Goal: Task Accomplishment & Management: Use online tool/utility

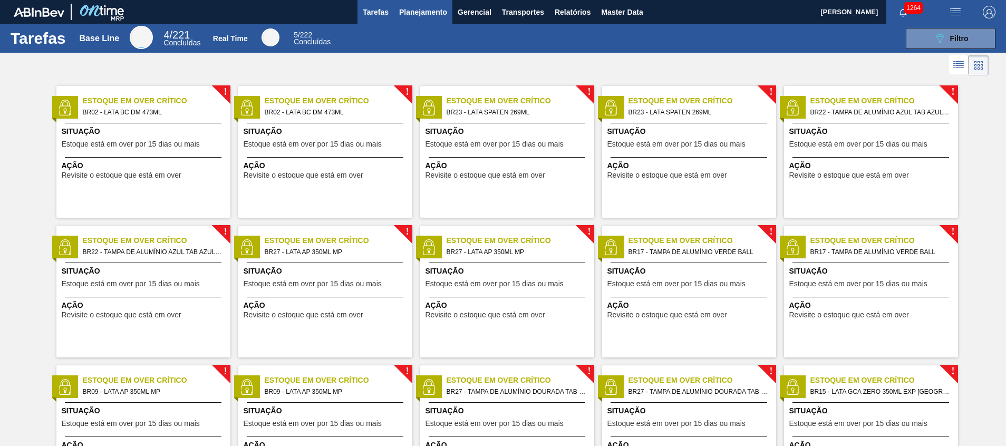
click at [431, 14] on span "Planejamento" at bounding box center [423, 12] width 48 height 13
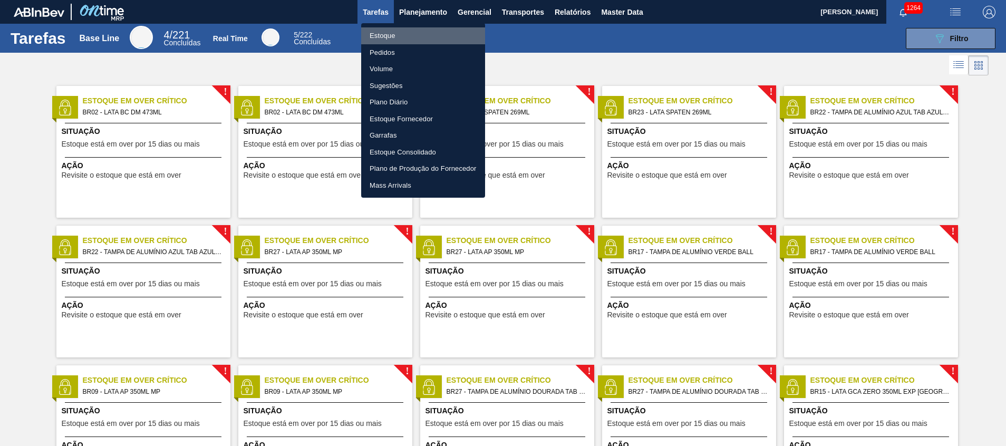
click at [430, 33] on li "Estoque" at bounding box center [423, 35] width 124 height 17
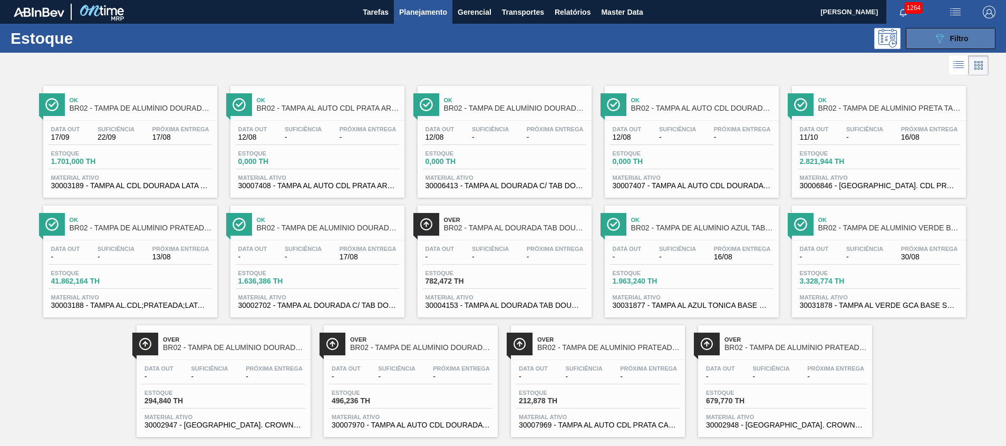
drag, startPoint x: 954, startPoint y: 45, endPoint x: 947, endPoint y: 46, distance: 6.4
click at [954, 45] on button "089F7B8B-B2A5-4AFE-B5C0-19BA573D28AC Filtro" at bounding box center [951, 38] width 90 height 21
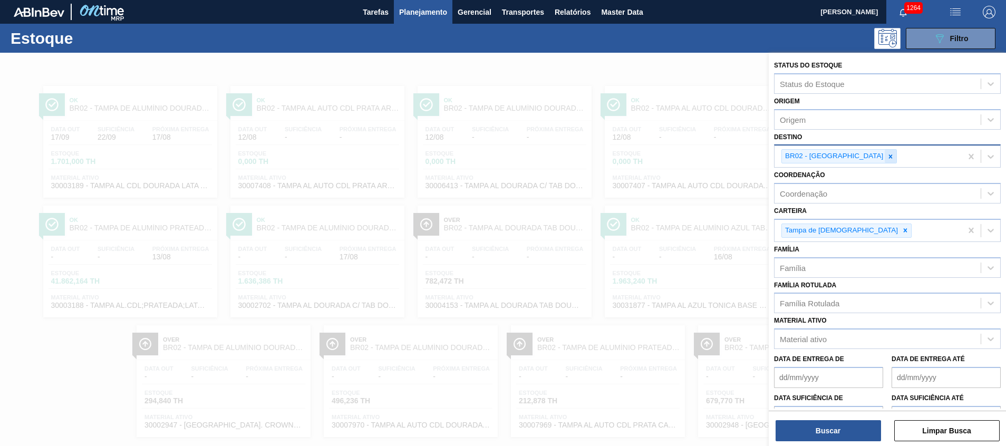
click at [887, 153] on icon at bounding box center [890, 156] width 7 height 7
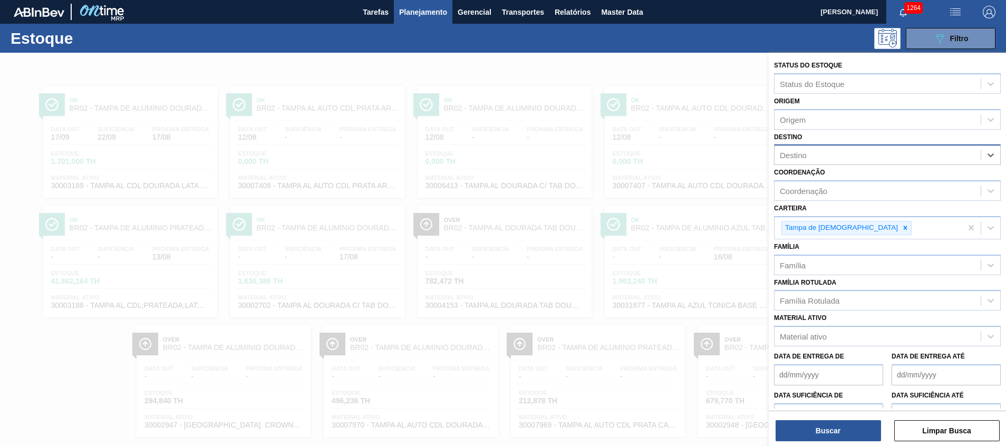
type input "j"
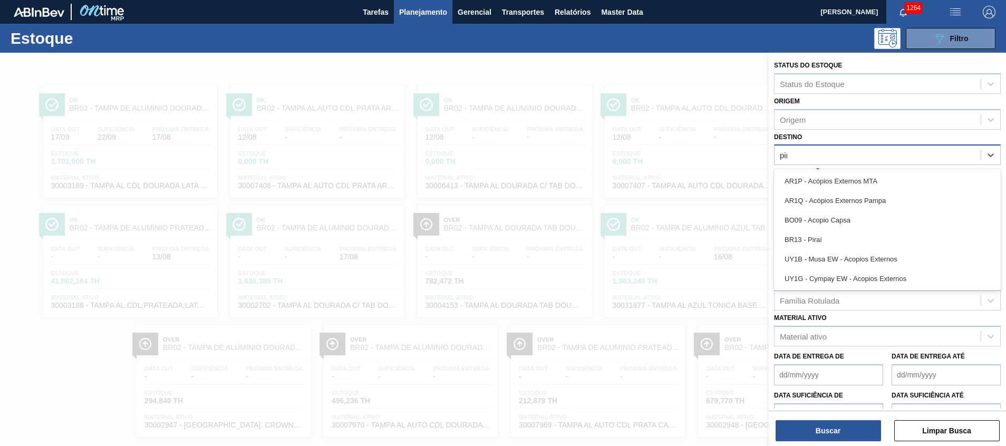
type input "pira"
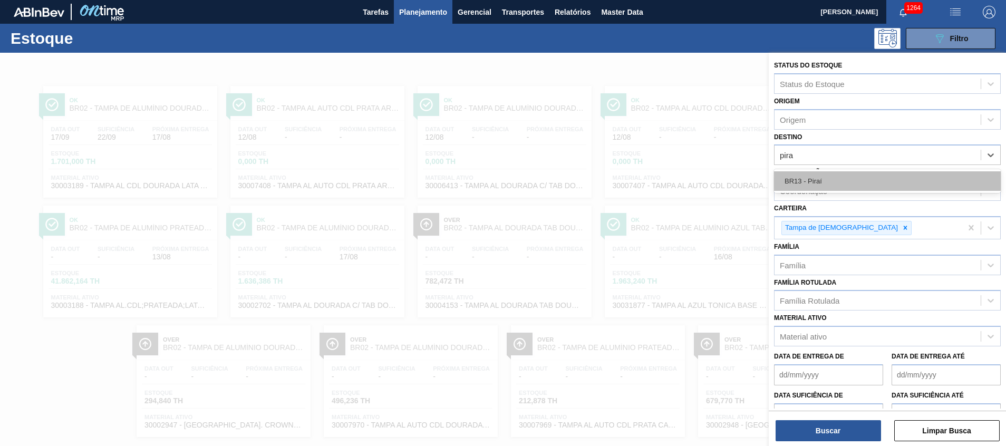
click at [812, 175] on div "BR13 - Piraí" at bounding box center [887, 181] width 227 height 20
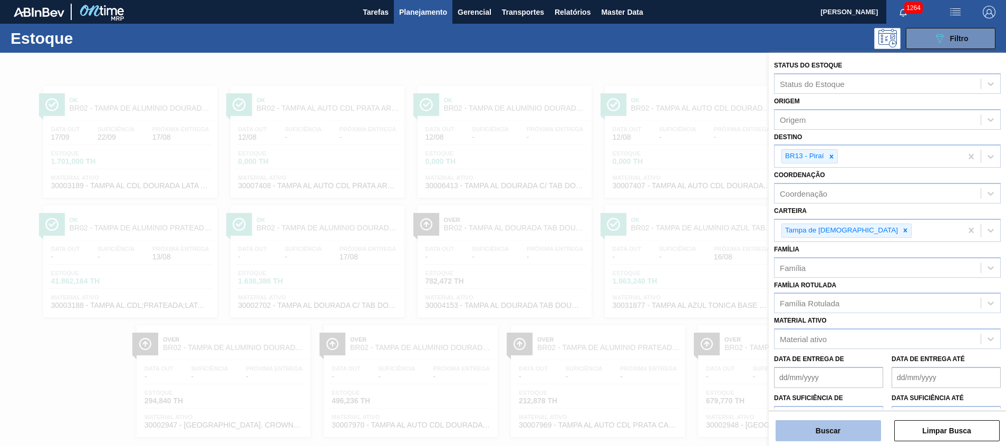
click at [829, 421] on button "Buscar" at bounding box center [827, 430] width 105 height 21
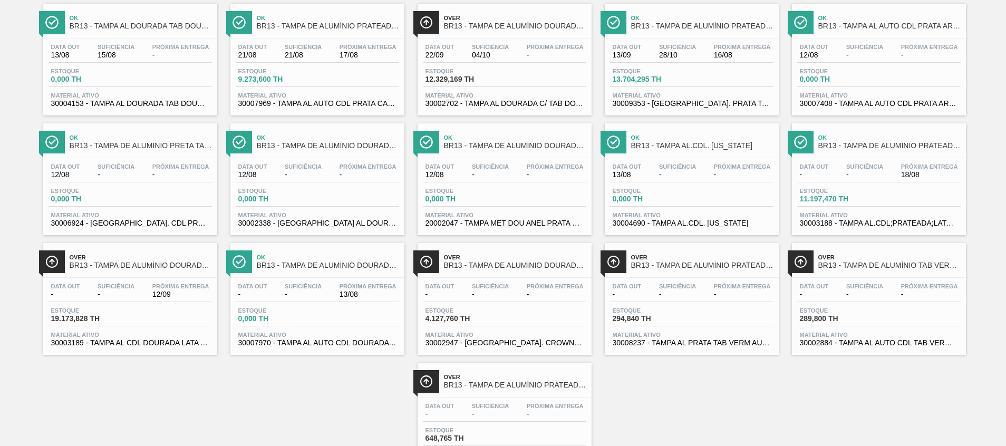
scroll to position [137, 0]
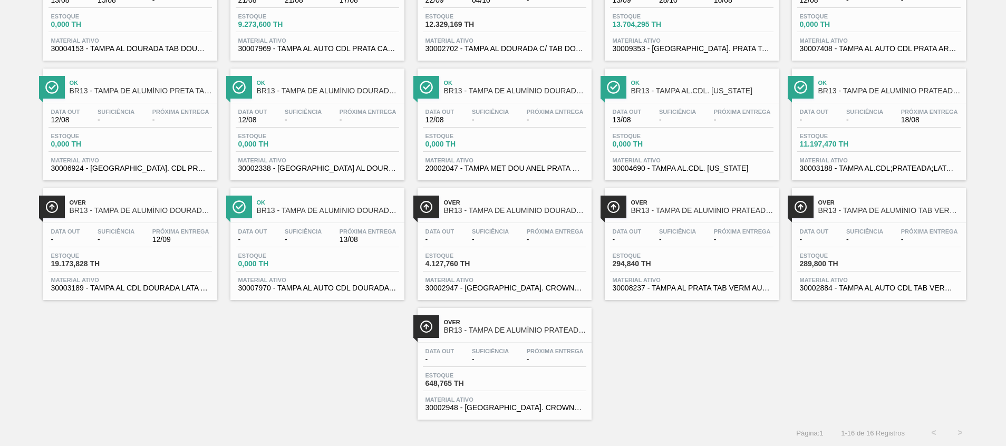
click at [340, 33] on div "Data out 21/08 Suficiência 21/08 Próxima Entrega 17/08 Estoque 9.273,600 TH Mat…" at bounding box center [317, 20] width 174 height 72
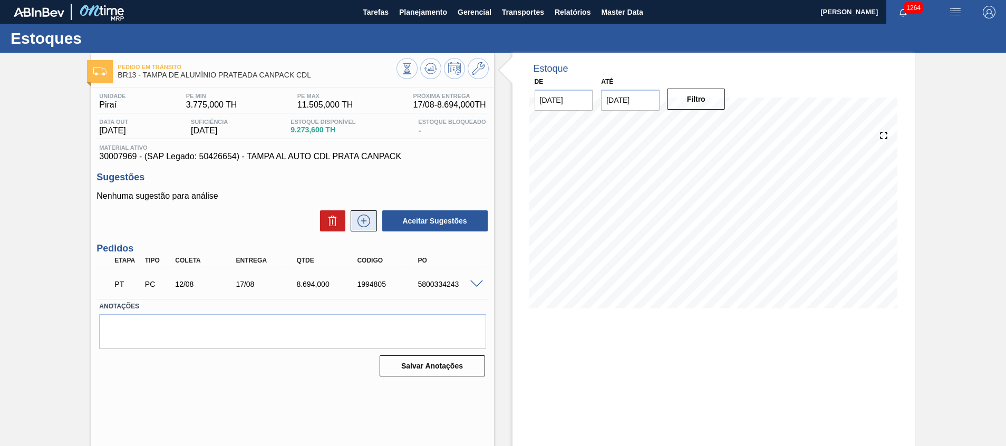
click at [365, 225] on icon at bounding box center [363, 221] width 17 height 13
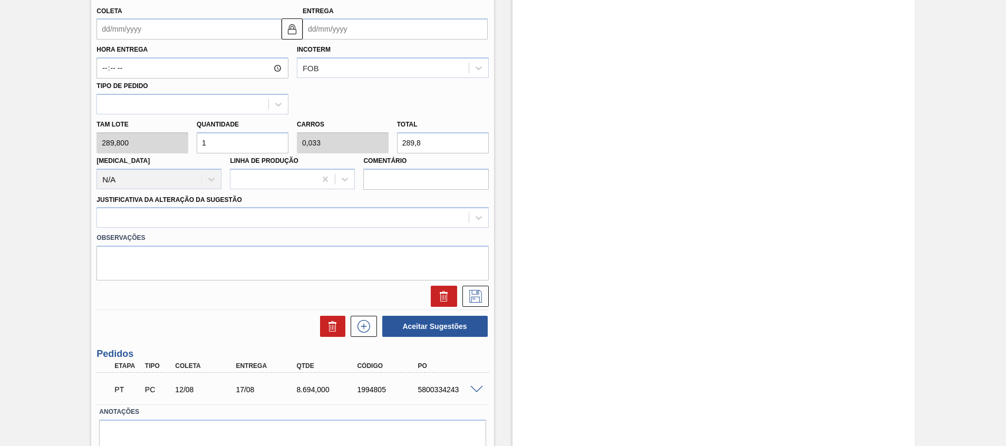
scroll to position [415, 0]
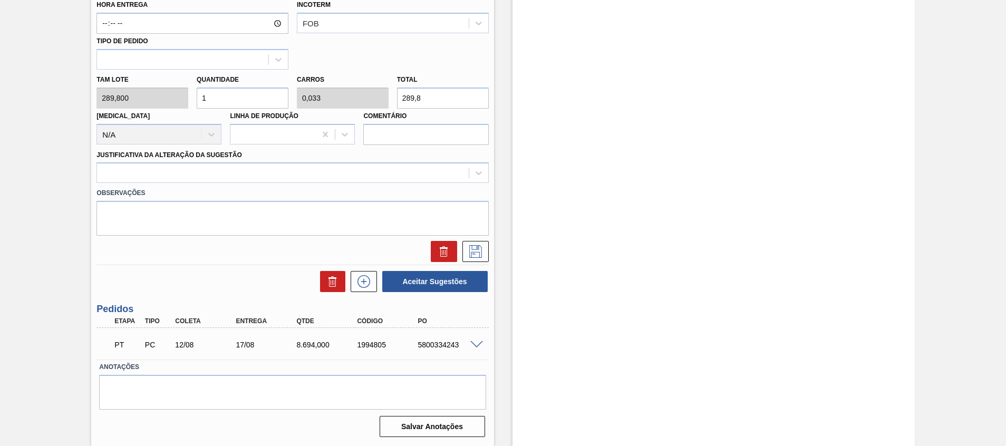
click at [446, 342] on div "5800334243" at bounding box center [449, 345] width 68 height 8
copy div "5800334243"
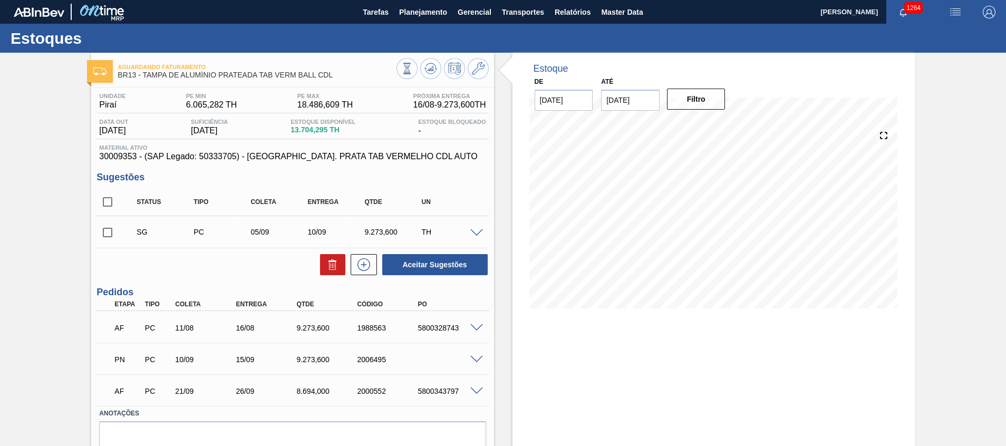
click at [477, 355] on div at bounding box center [478, 359] width 21 height 8
click at [477, 357] on span at bounding box center [476, 360] width 13 height 8
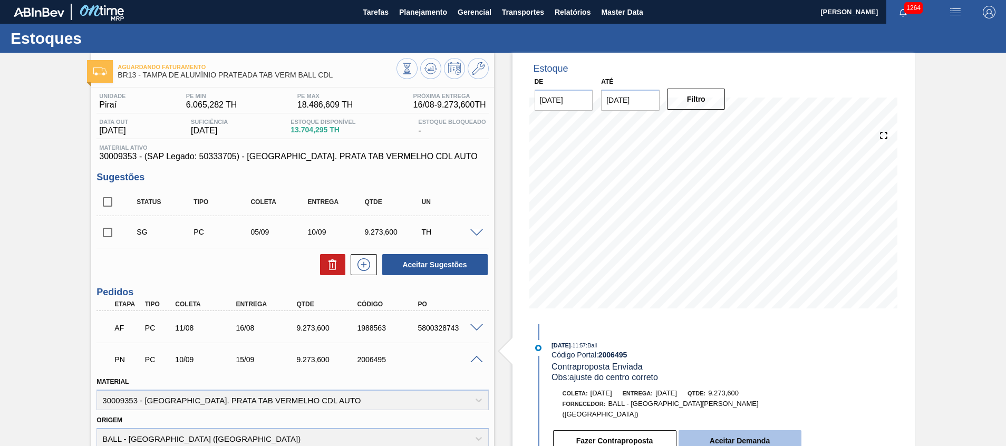
click at [716, 429] on div "Fazer Contraproposta Aceitar Demanda" at bounding box center [677, 440] width 250 height 23
click at [719, 430] on button "Aceitar Demanda" at bounding box center [739, 440] width 123 height 21
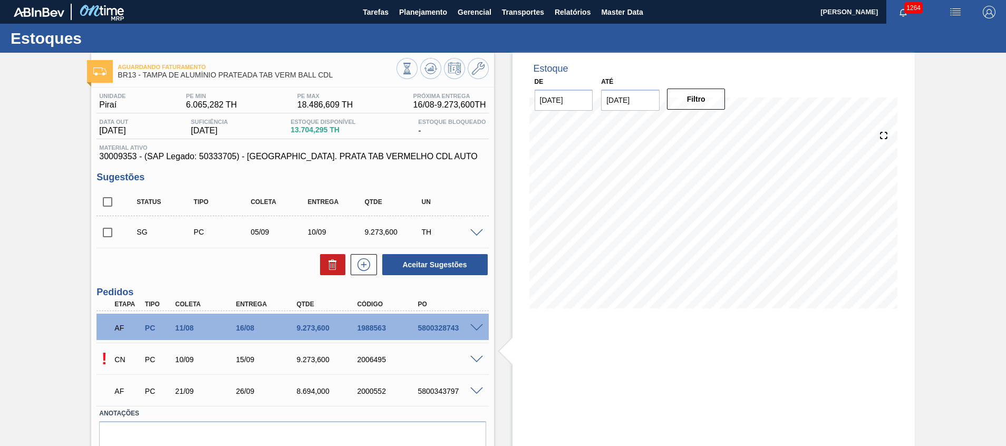
click at [469, 361] on div at bounding box center [478, 359] width 21 height 8
click at [477, 363] on div "! CN PC 10/09 15/09 9.273,600 2006495" at bounding box center [292, 358] width 392 height 26
click at [474, 357] on span at bounding box center [476, 360] width 13 height 8
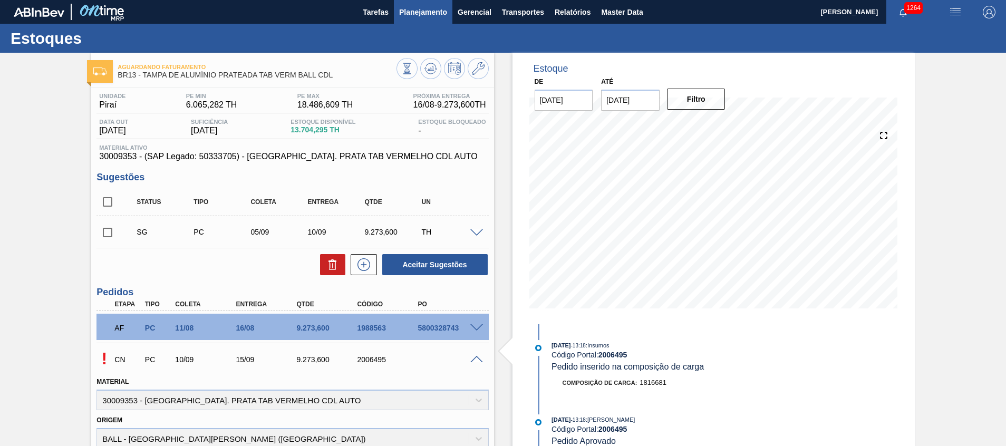
click at [405, 14] on span "Planejamento" at bounding box center [423, 12] width 48 height 13
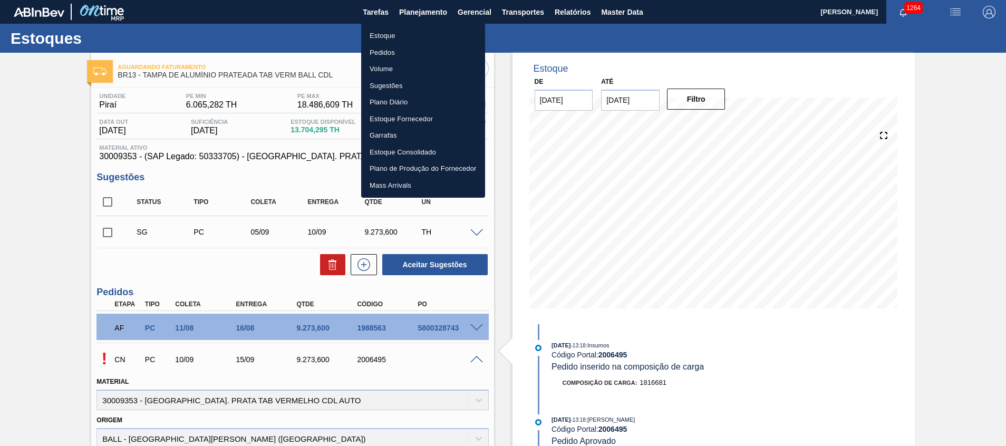
drag, startPoint x: 405, startPoint y: 33, endPoint x: 404, endPoint y: 28, distance: 5.3
click at [405, 34] on li "Estoque" at bounding box center [423, 35] width 124 height 17
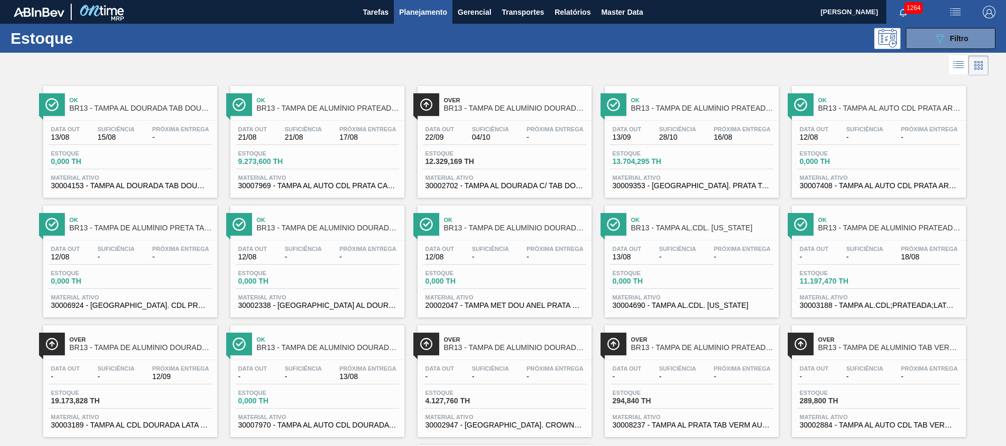
click at [301, 150] on span "Estoque" at bounding box center [275, 153] width 74 height 6
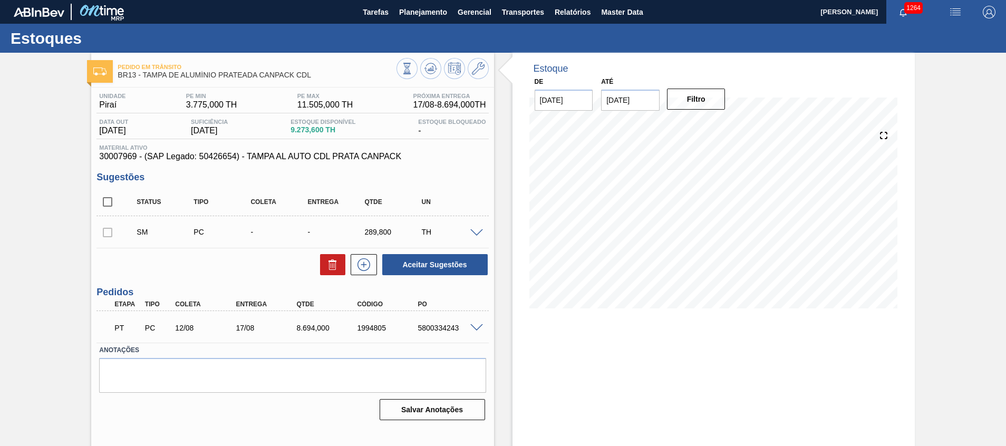
click at [114, 156] on span "30007969 - (SAP Legado: 50426654) - TAMPA AL AUTO CDL PRATA CANPACK" at bounding box center [292, 156] width 386 height 9
copy span "30007969"
click at [307, 322] on div "PT PC 12/08 17/08 8.694,000 1994805 5800334243" at bounding box center [290, 326] width 364 height 21
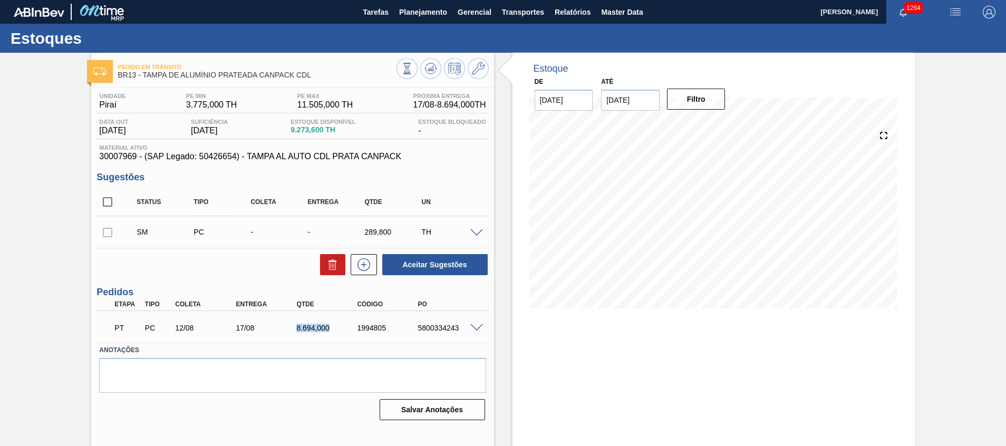
copy div "8.694,000"
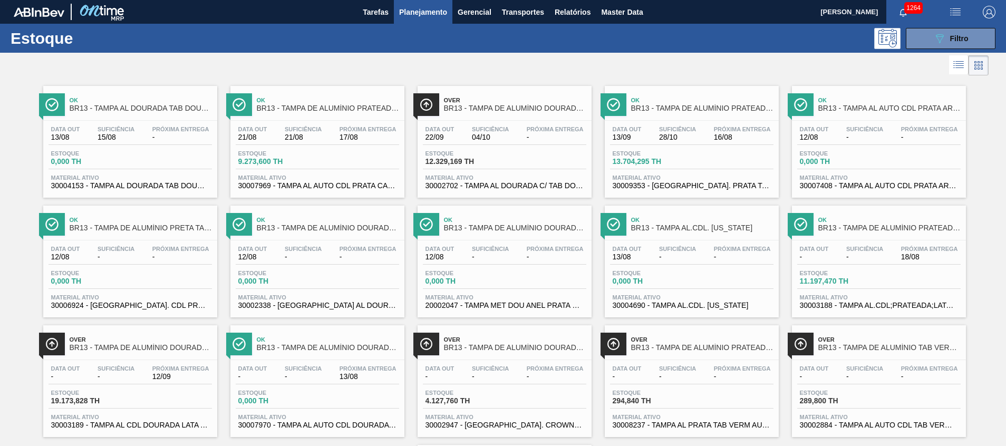
click at [704, 186] on span "30009353 - TAMPA AL. PRATA TAB VERMELHO CDL AUTO" at bounding box center [692, 186] width 158 height 8
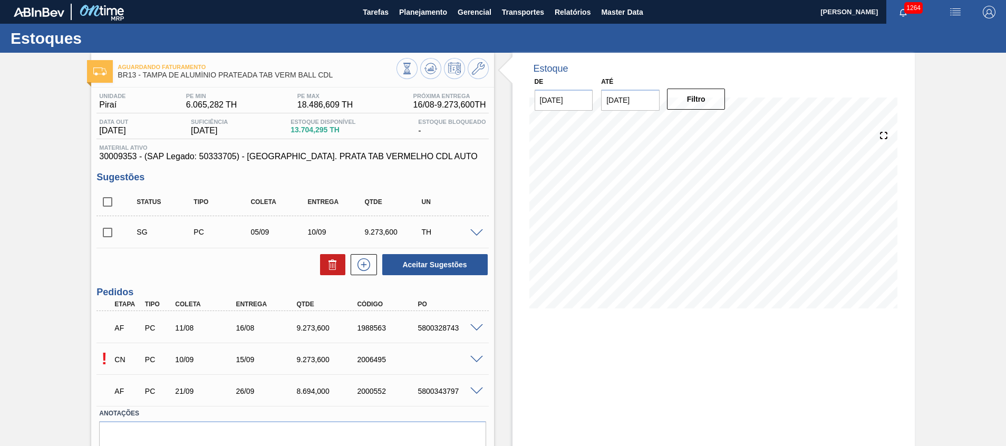
click at [475, 357] on span at bounding box center [476, 360] width 13 height 8
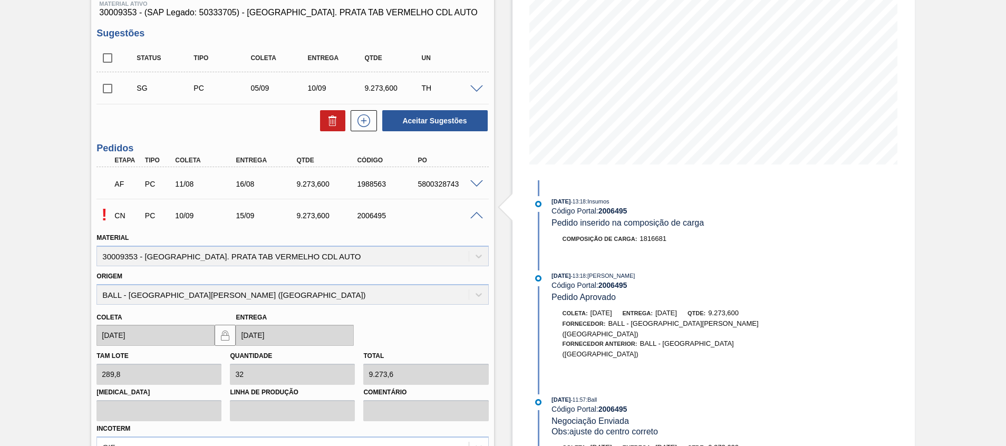
scroll to position [237, 0]
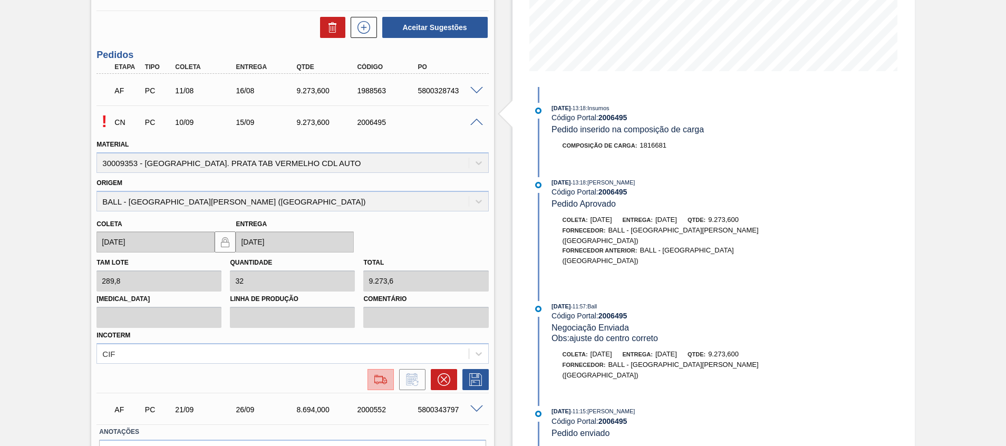
click at [382, 377] on img at bounding box center [380, 379] width 17 height 13
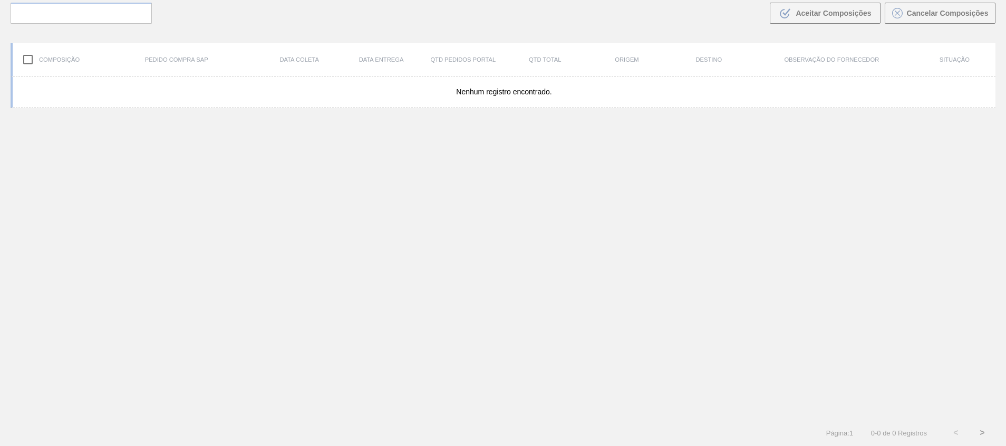
scroll to position [76, 0]
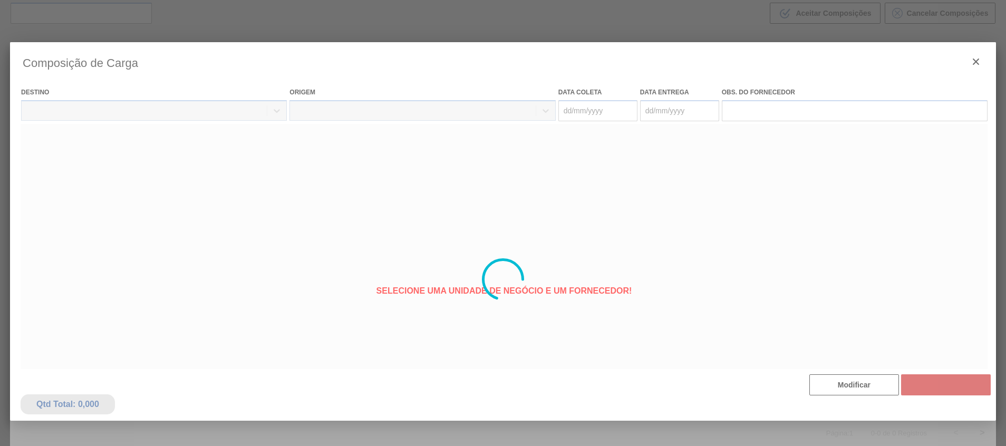
type coleta "10/09/2025"
type entrega "15/09/2025"
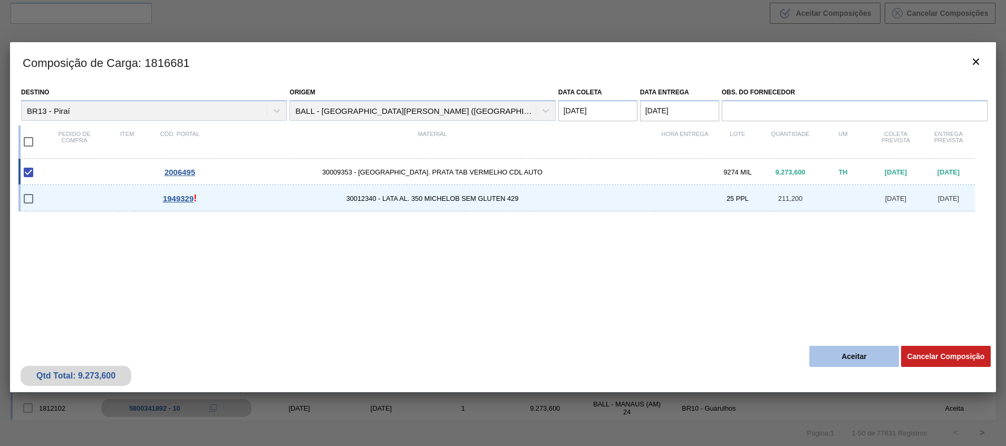
click at [836, 364] on button "Aceitar" at bounding box center [854, 356] width 90 height 21
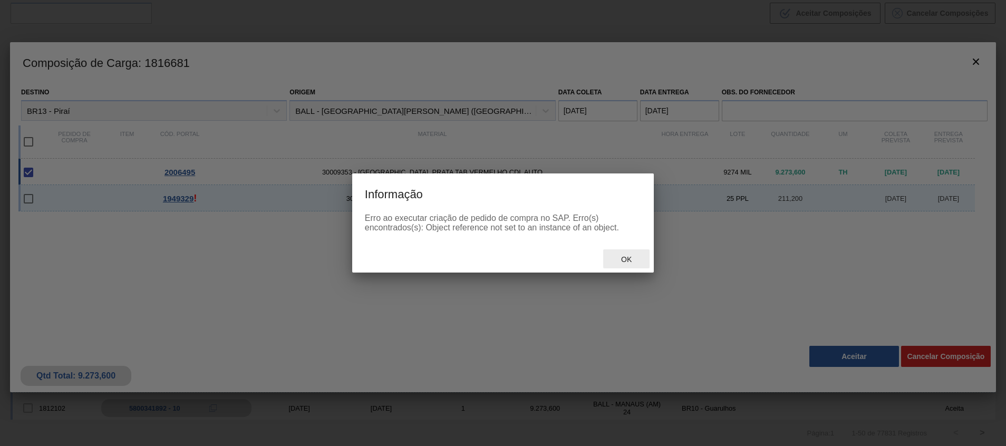
click at [622, 266] on div "Ok" at bounding box center [626, 259] width 46 height 20
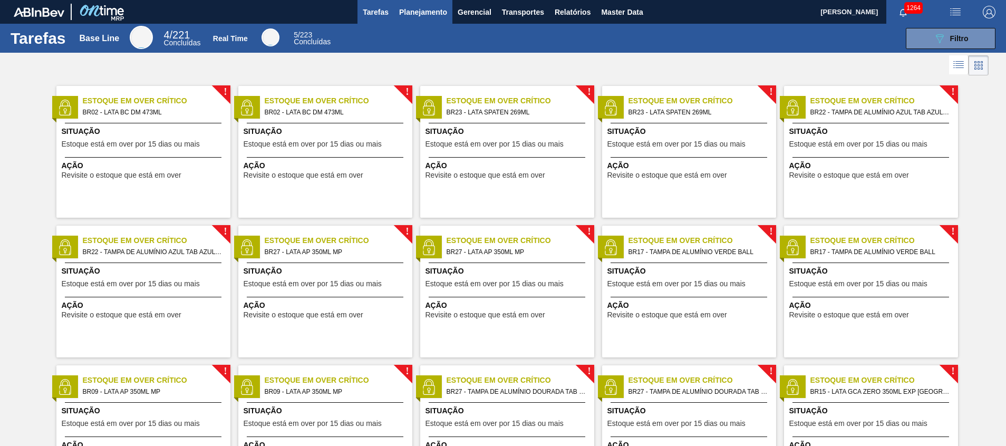
click at [425, 3] on button "Planejamento" at bounding box center [423, 12] width 59 height 24
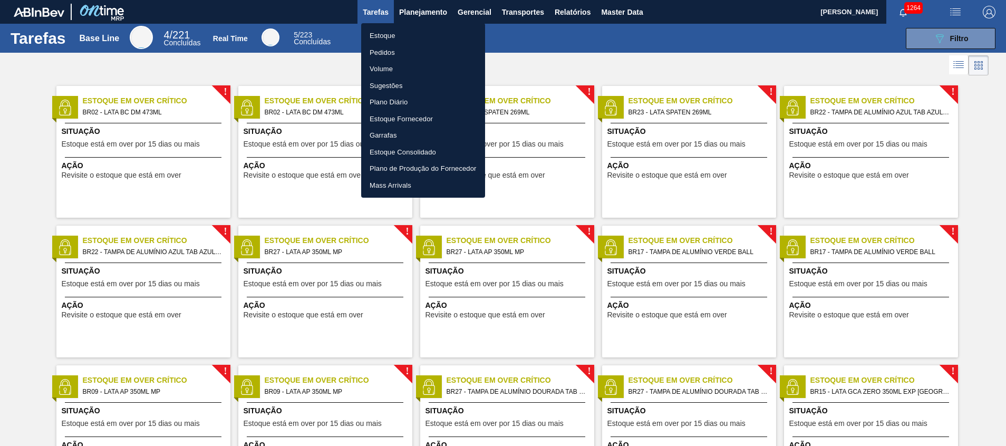
click at [394, 31] on li "Estoque" at bounding box center [423, 35] width 124 height 17
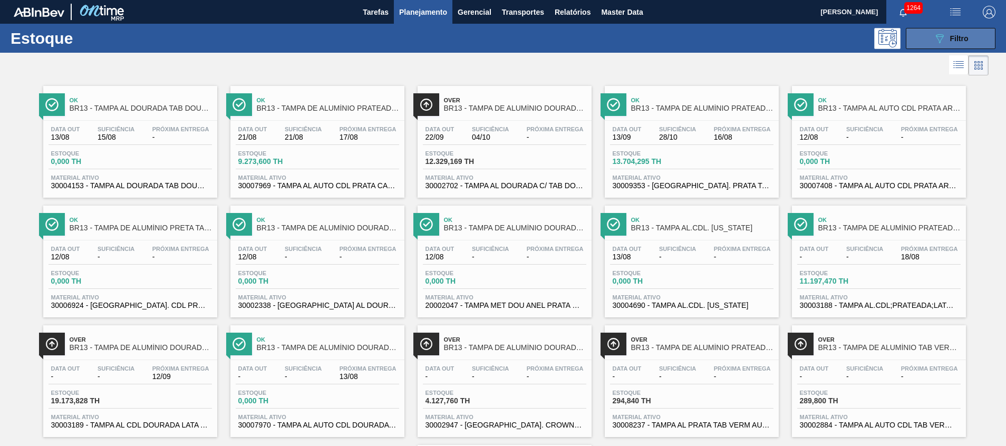
click at [933, 41] on icon "089F7B8B-B2A5-4AFE-B5C0-19BA573D28AC" at bounding box center [939, 38] width 13 height 13
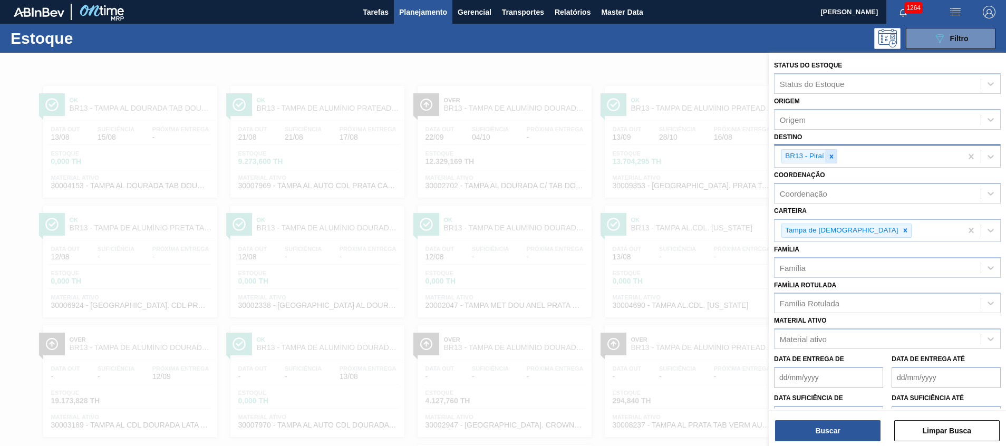
click at [834, 158] on icon at bounding box center [831, 156] width 7 height 7
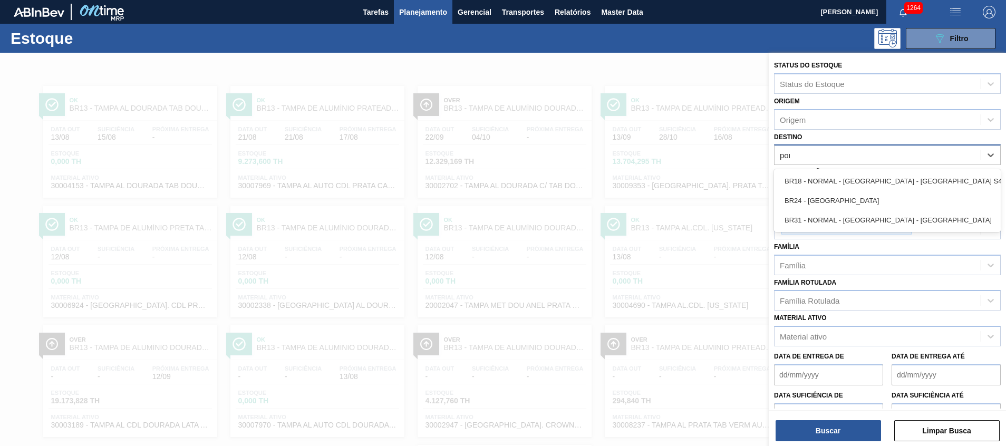
type input "pont"
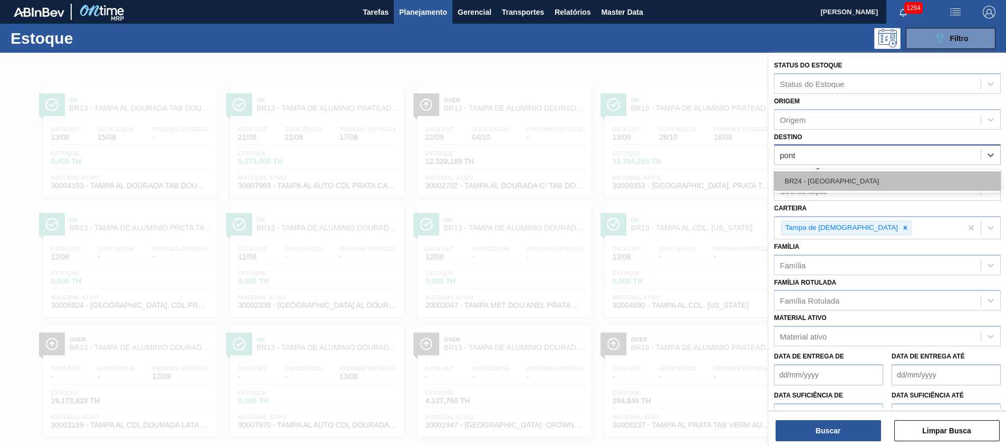
click at [827, 177] on div "BR24 - Ponta Grossa" at bounding box center [887, 181] width 227 height 20
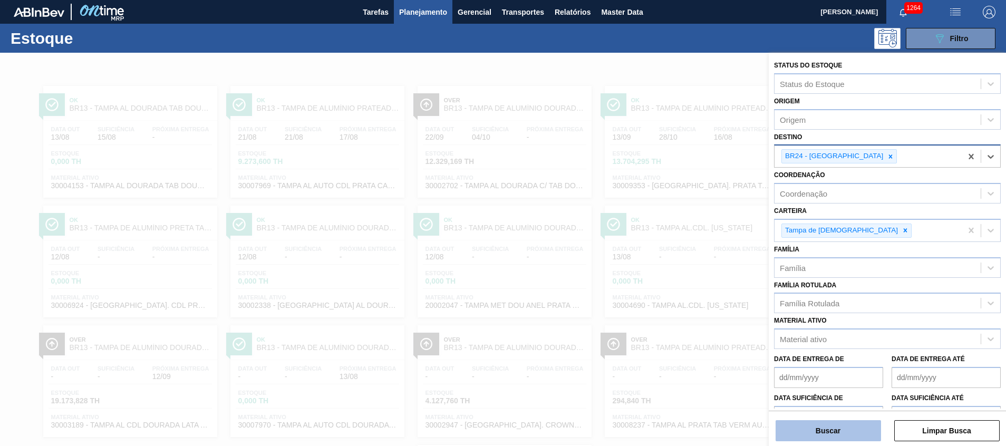
click at [849, 424] on button "Buscar" at bounding box center [827, 430] width 105 height 21
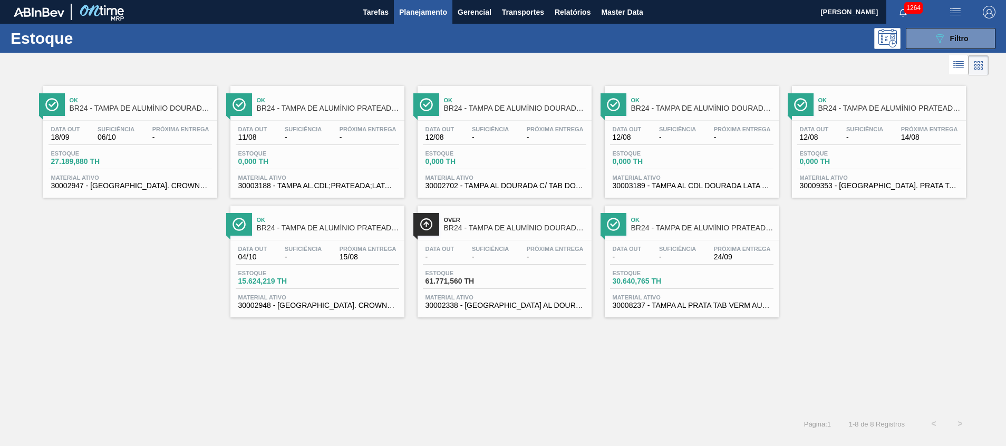
drag, startPoint x: 297, startPoint y: 162, endPoint x: 261, endPoint y: 202, distance: 54.5
drag, startPoint x: 261, startPoint y: 202, endPoint x: 129, endPoint y: 296, distance: 161.5
click at [129, 295] on div "Ok BR24 - TAMPA DE ALUMÍNIO DOURADA CROWN ISE Data out 18/09 Suficiência 06/10 …" at bounding box center [503, 197] width 1006 height 239
click at [917, 32] on button "089F7B8B-B2A5-4AFE-B5C0-19BA573D28AC Filtro" at bounding box center [951, 38] width 90 height 21
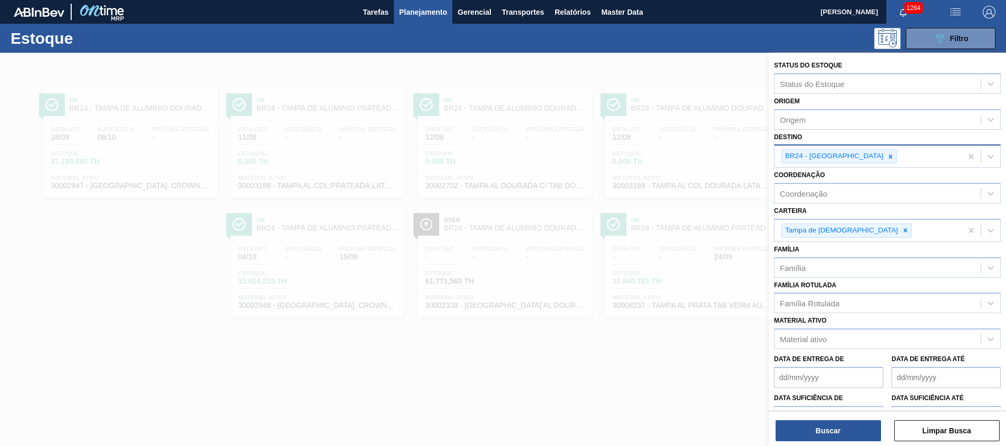
click at [887, 158] on icon at bounding box center [890, 156] width 7 height 7
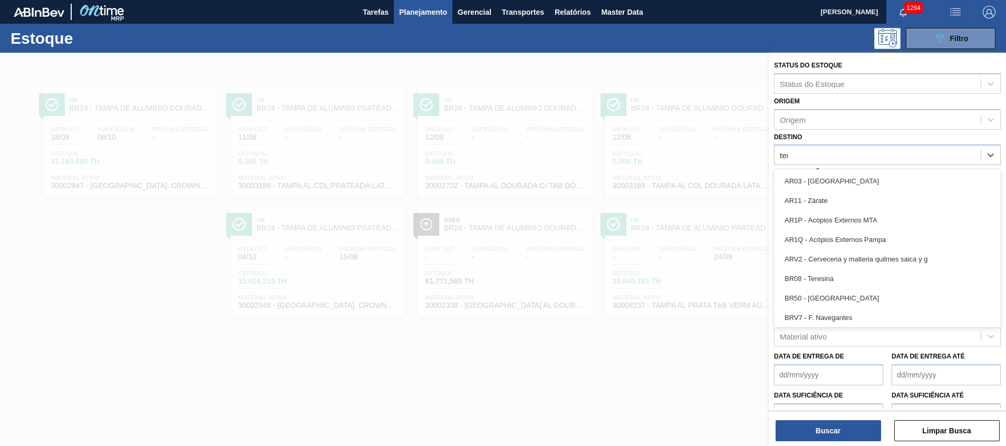
type input "tere"
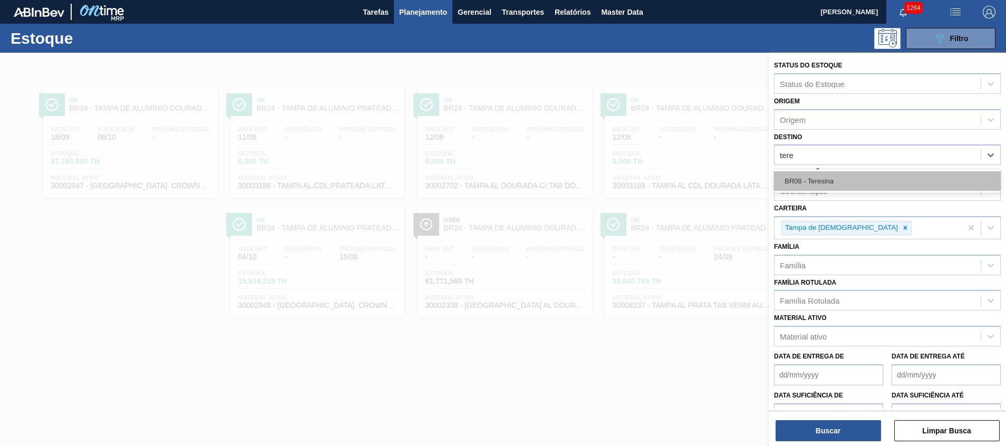
click at [835, 174] on div "BR08 - Teresina" at bounding box center [887, 181] width 227 height 20
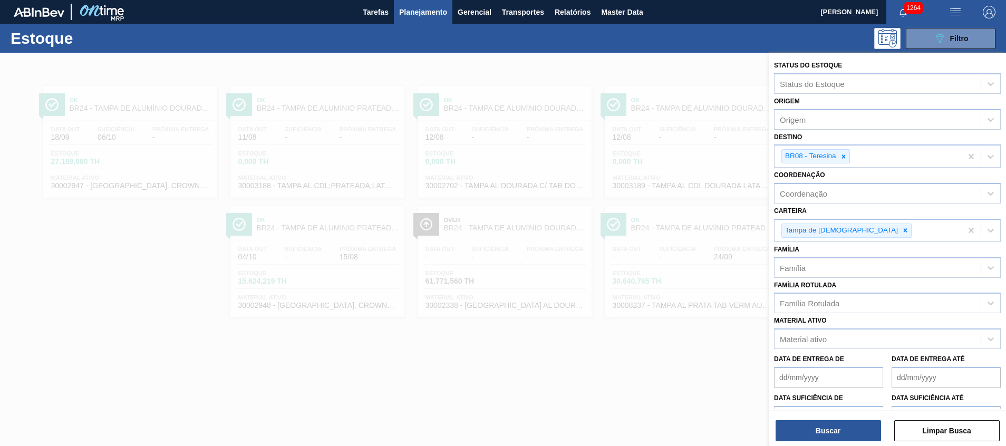
click at [848, 416] on div "Buscar Limpar Busca" at bounding box center [887, 426] width 237 height 30
drag, startPoint x: 848, startPoint y: 416, endPoint x: 847, endPoint y: 424, distance: 8.5
click at [848, 417] on div "Buscar Limpar Busca" at bounding box center [887, 426] width 237 height 30
click at [848, 424] on button "Buscar" at bounding box center [827, 430] width 105 height 21
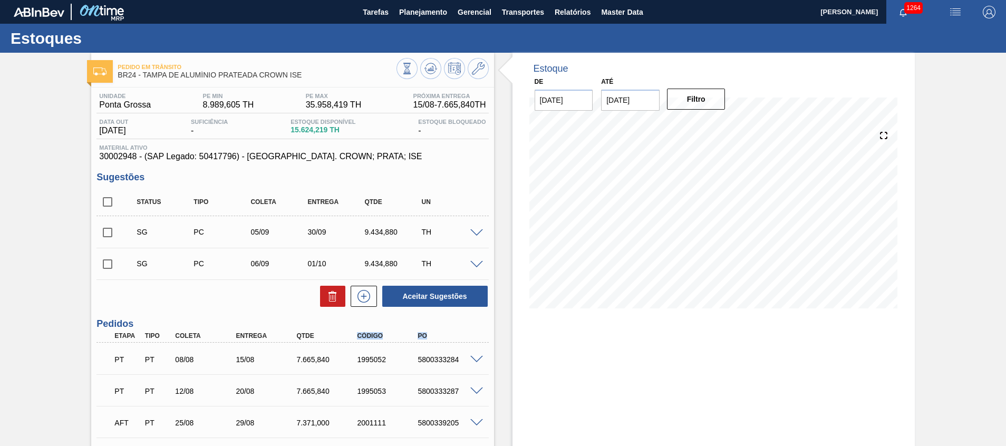
drag, startPoint x: 80, startPoint y: 357, endPoint x: 617, endPoint y: 330, distance: 537.3
click at [593, 326] on div "Pedido em Trânsito BR24 - TAMPA DE ALUMÍNIO PRATEADA CROWN ISE Unidade [GEOGRAP…" at bounding box center [503, 320] width 1006 height 535
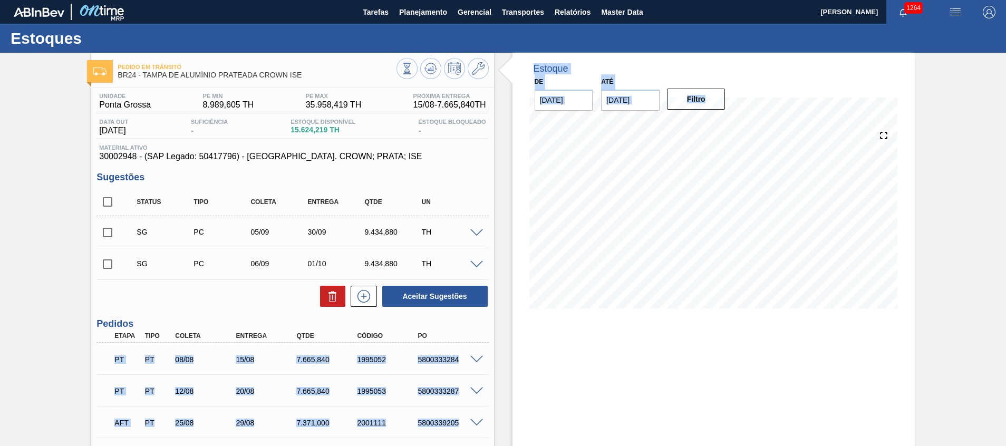
click at [619, 363] on div "Estoque De 13/08/2025 Até 31/08/2025 Filtro 13/08 Projeção de Estoque 13,168.85…" at bounding box center [713, 320] width 402 height 535
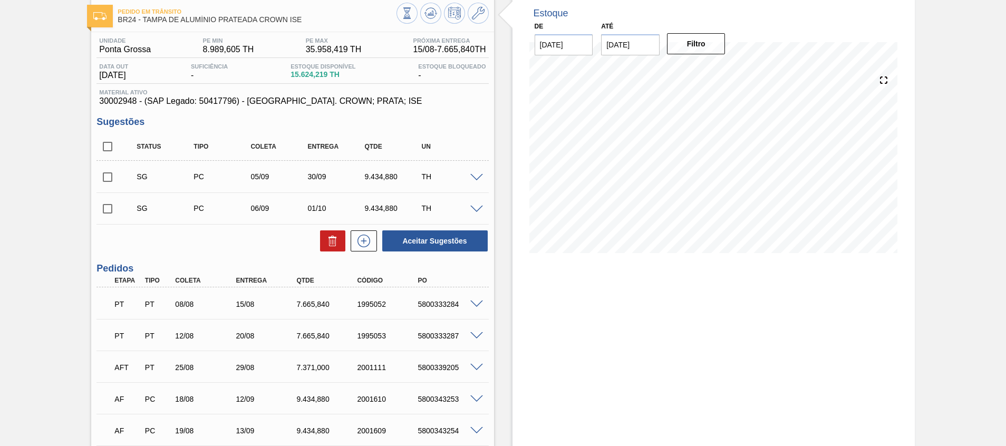
scroll to position [79, 0]
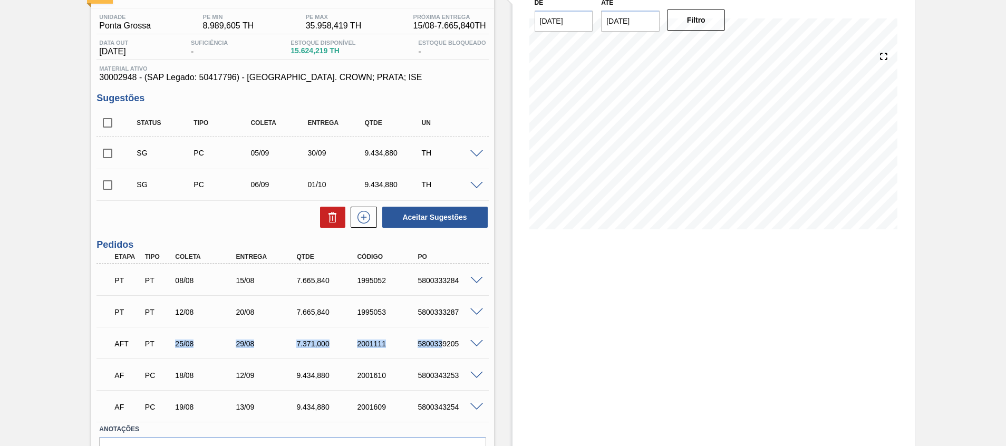
drag, startPoint x: 167, startPoint y: 345, endPoint x: 440, endPoint y: 334, distance: 273.8
click at [440, 334] on div "AFT PT 25/08 29/08 7.371,000 2001111 5800339205" at bounding box center [290, 342] width 364 height 21
drag, startPoint x: 114, startPoint y: 374, endPoint x: 433, endPoint y: 371, distance: 318.9
click at [433, 371] on div "AF PC 18/08 12/09 9.434,880 2001610 5800343253" at bounding box center [290, 374] width 364 height 21
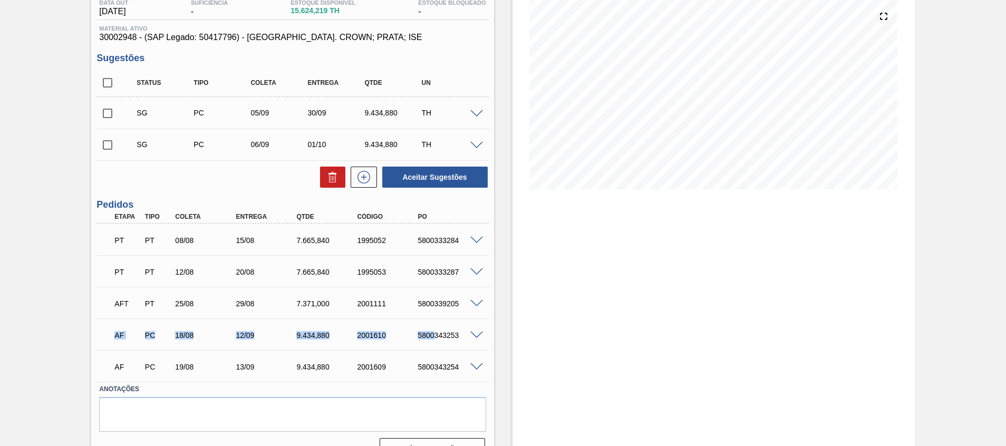
scroll to position [141, 0]
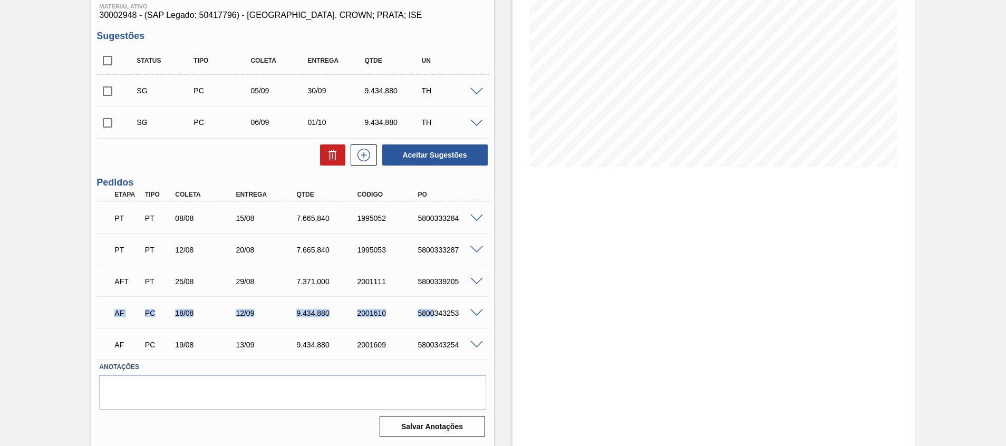
click at [168, 325] on div "AF PC 18/08 12/09 9.434,880 2001610 5800343253" at bounding box center [292, 312] width 392 height 26
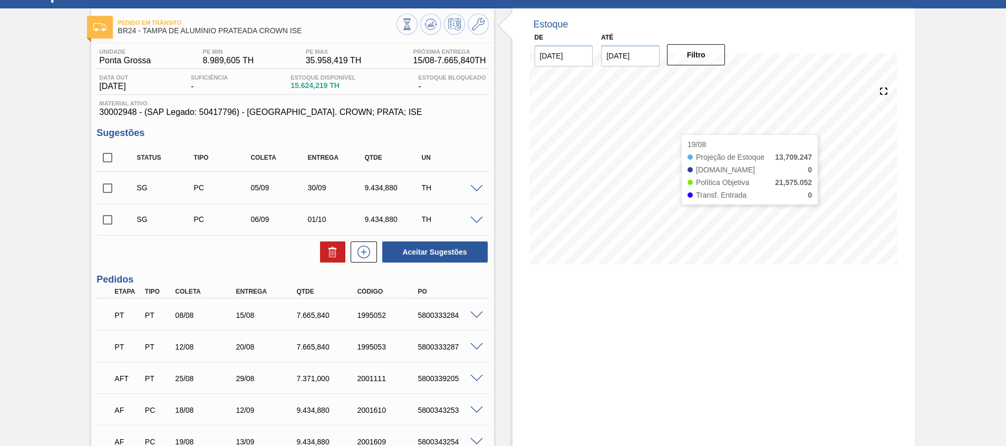
scroll to position [0, 0]
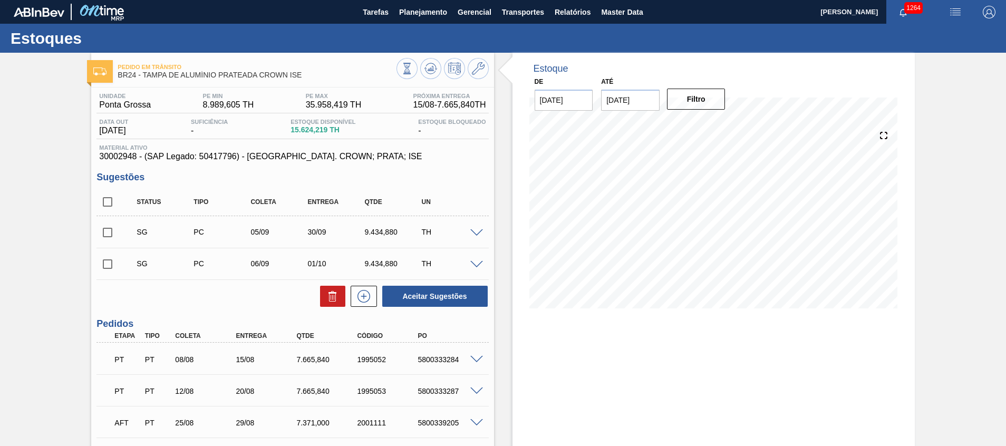
click at [652, 95] on input "[DATE]" at bounding box center [630, 100] width 59 height 21
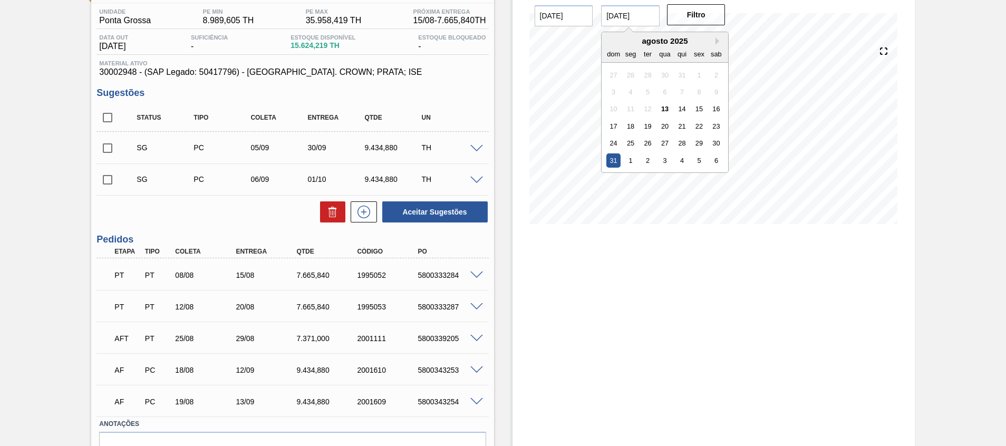
scroll to position [141, 0]
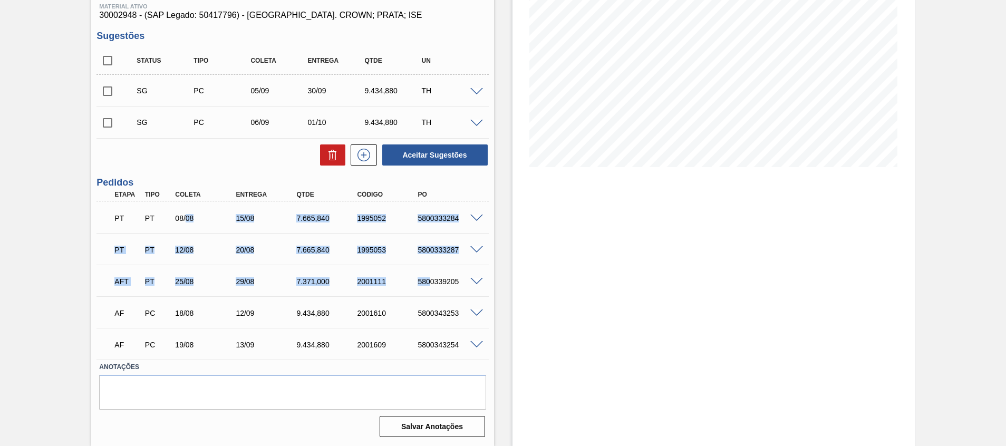
drag, startPoint x: 219, startPoint y: 210, endPoint x: 428, endPoint y: 292, distance: 223.7
click at [428, 292] on div "PT PT 08/08 15/08 7.665,840 1995052 5800333284 Material 30002948 - TAMPA AL. CR…" at bounding box center [292, 280] width 392 height 158
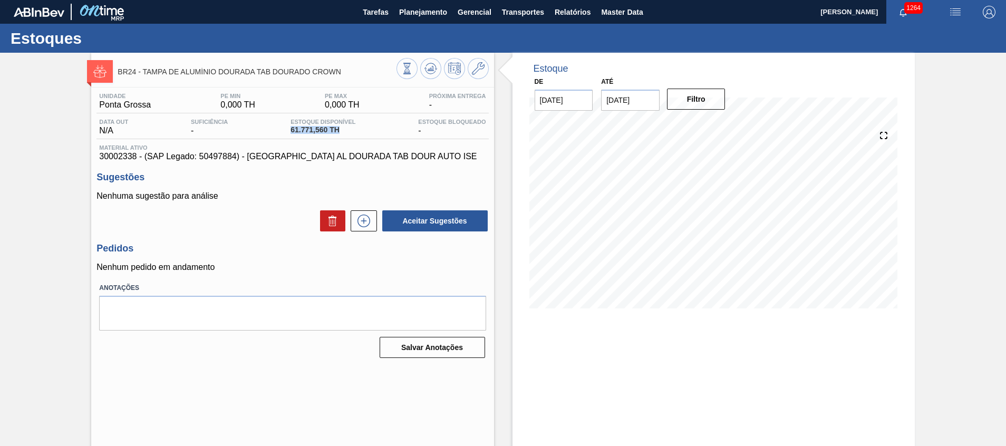
drag, startPoint x: 278, startPoint y: 135, endPoint x: 346, endPoint y: 135, distance: 67.5
click at [346, 135] on div "Data out N/A Suficiência - Estoque Disponível 61.771,560 TH Estoque Bloqueado -" at bounding box center [292, 129] width 392 height 21
click at [408, 16] on span "Planejamento" at bounding box center [423, 12] width 48 height 13
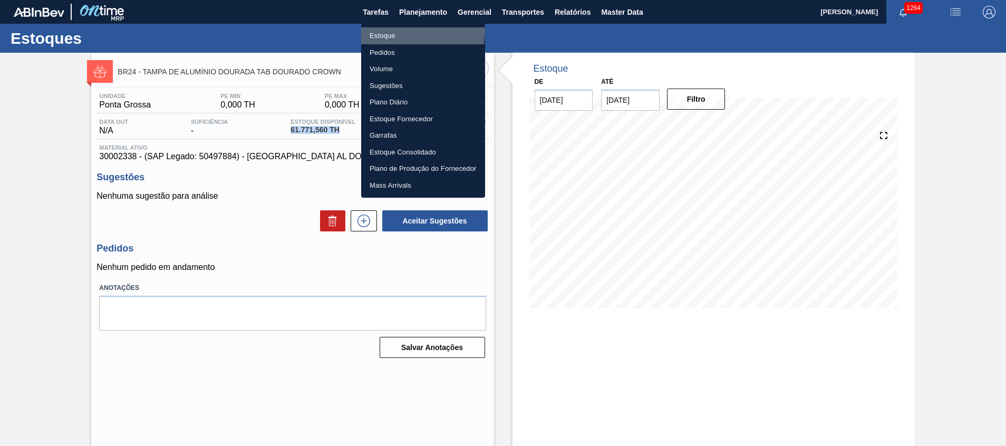
click at [397, 31] on li "Estoque" at bounding box center [423, 35] width 124 height 17
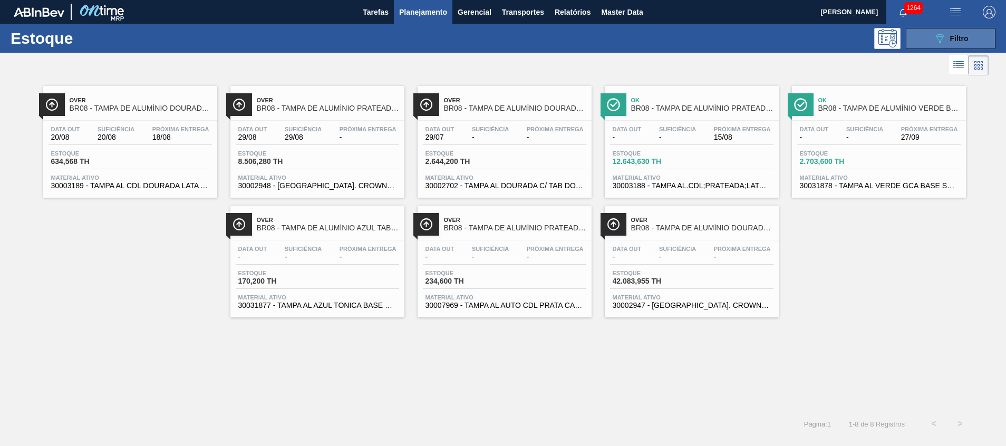
click at [927, 35] on button "089F7B8B-B2A5-4AFE-B5C0-19BA573D28AC Filtro" at bounding box center [951, 38] width 90 height 21
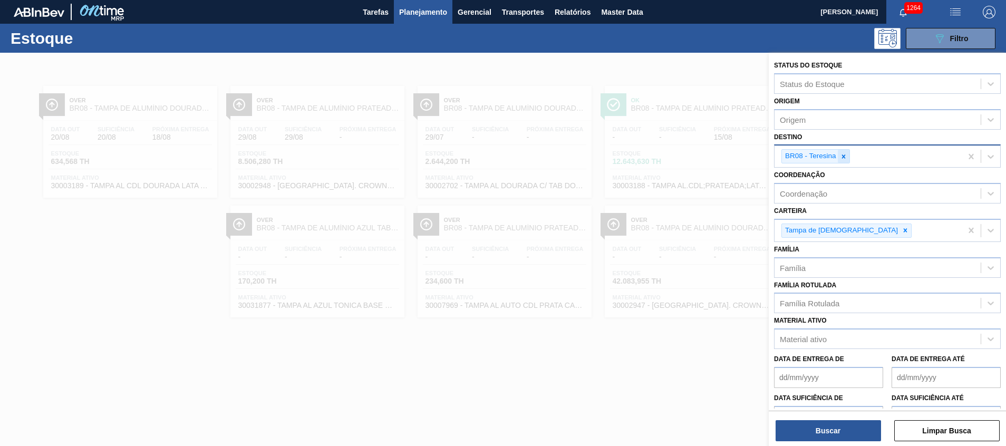
click at [844, 159] on icon at bounding box center [843, 156] width 7 height 7
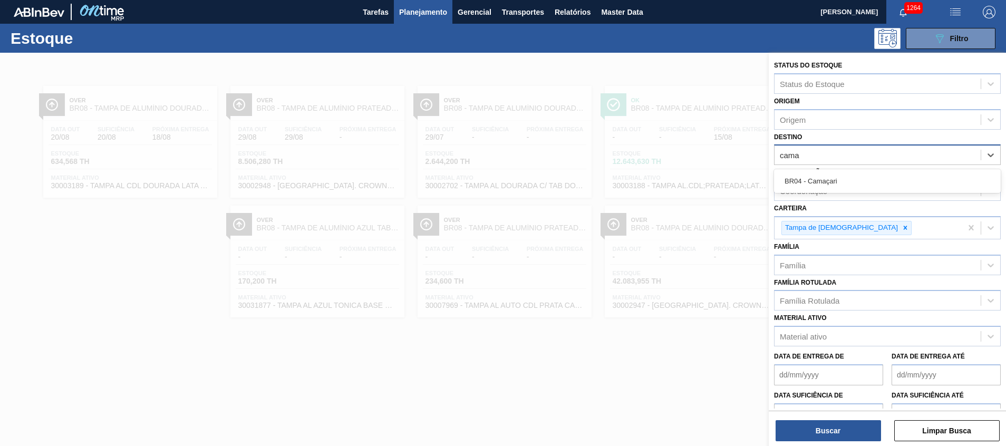
type input "cama"
click at [840, 166] on div "Coordenação Coordenação" at bounding box center [887, 183] width 227 height 36
click at [840, 154] on div "Destino" at bounding box center [877, 155] width 206 height 15
type input "cama"
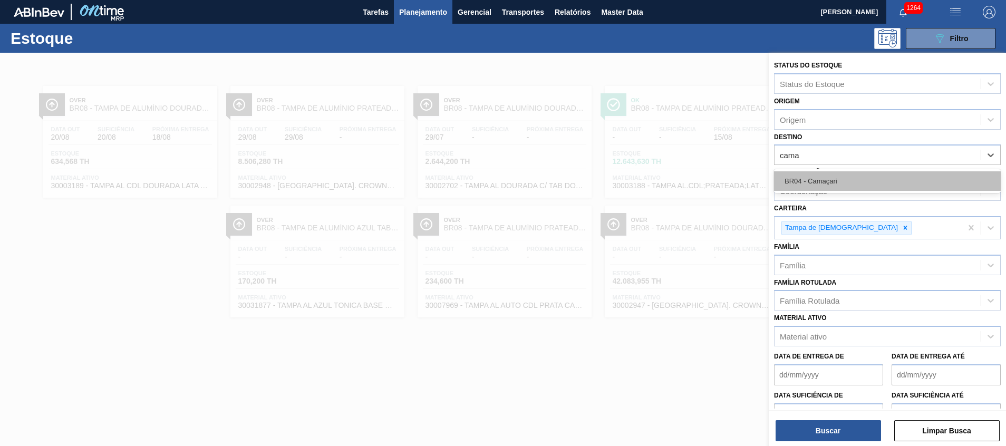
click at [832, 175] on div "BR04 - Camaçari" at bounding box center [887, 181] width 227 height 20
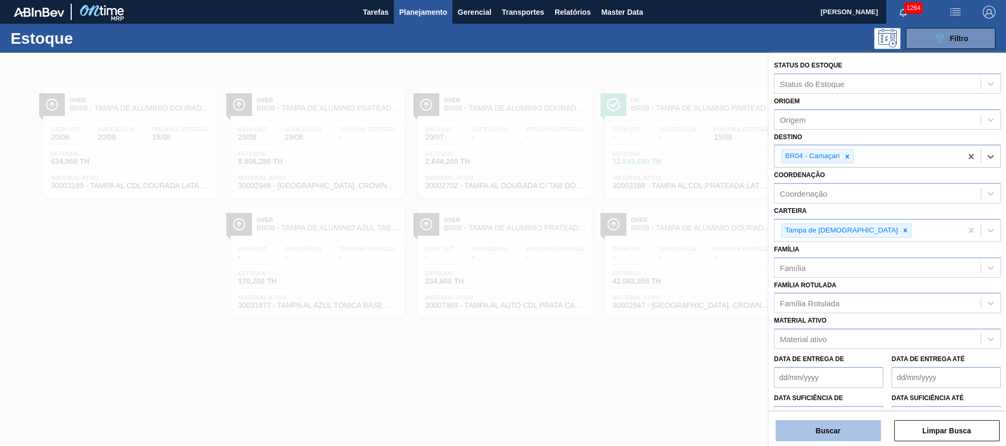
click at [795, 423] on button "Buscar" at bounding box center [827, 430] width 105 height 21
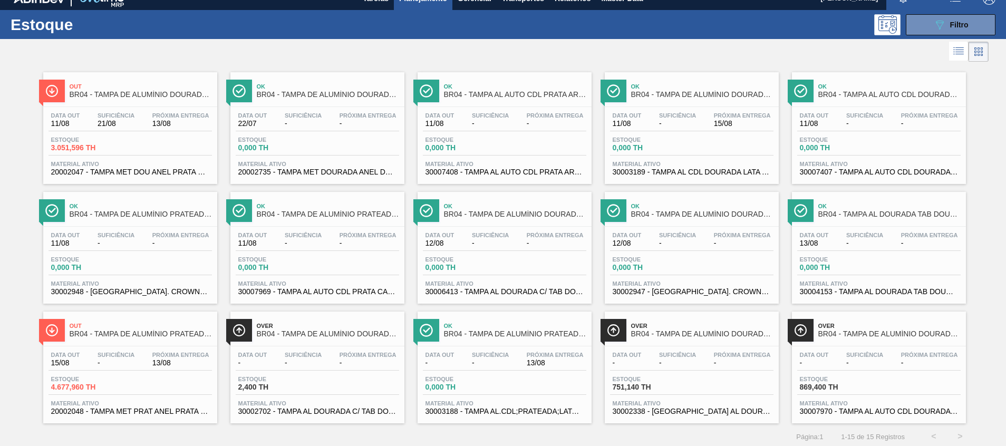
scroll to position [17, 0]
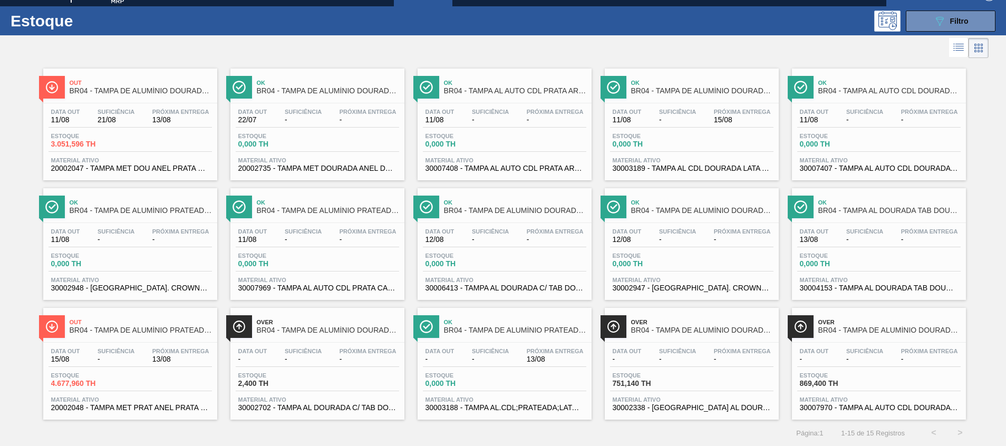
click at [124, 411] on span "20002048 - TAMPA MET PRAT ANEL PRATA CERVEJA CX600" at bounding box center [130, 408] width 158 height 8
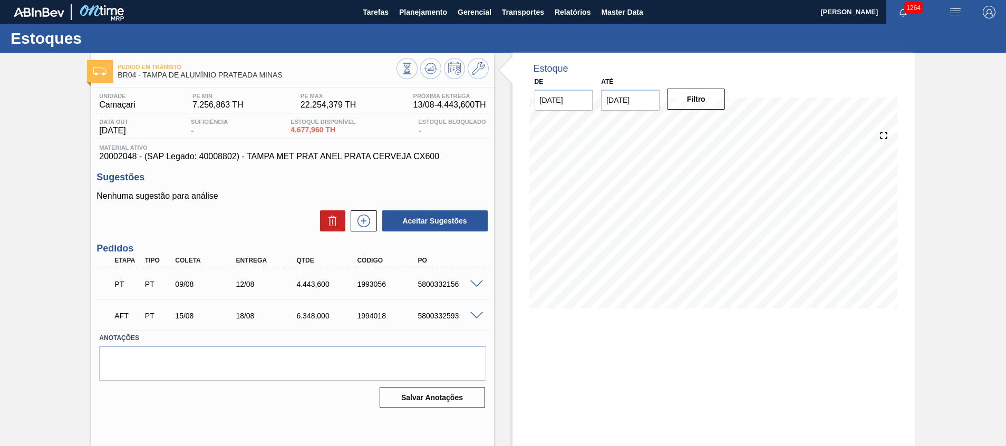
click at [435, 281] on div "5800332156" at bounding box center [449, 284] width 68 height 8
copy div "5800332156"
click at [475, 284] on span at bounding box center [476, 284] width 13 height 8
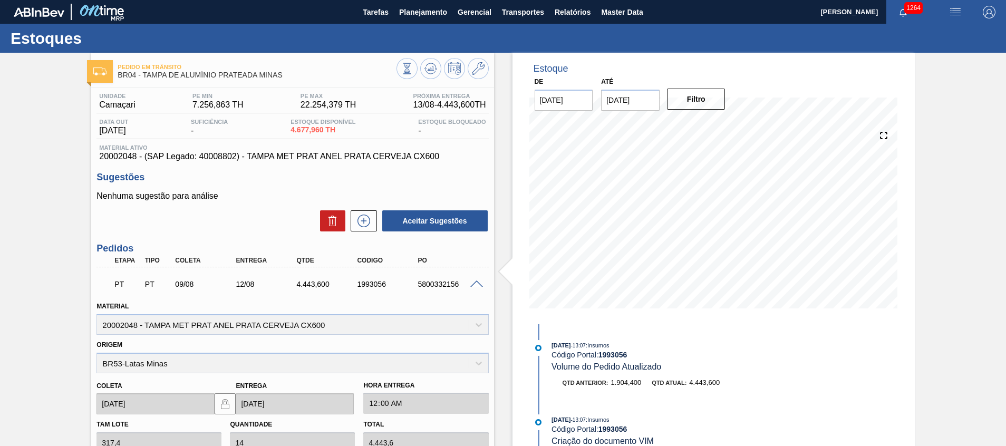
click at [475, 284] on span at bounding box center [476, 284] width 13 height 8
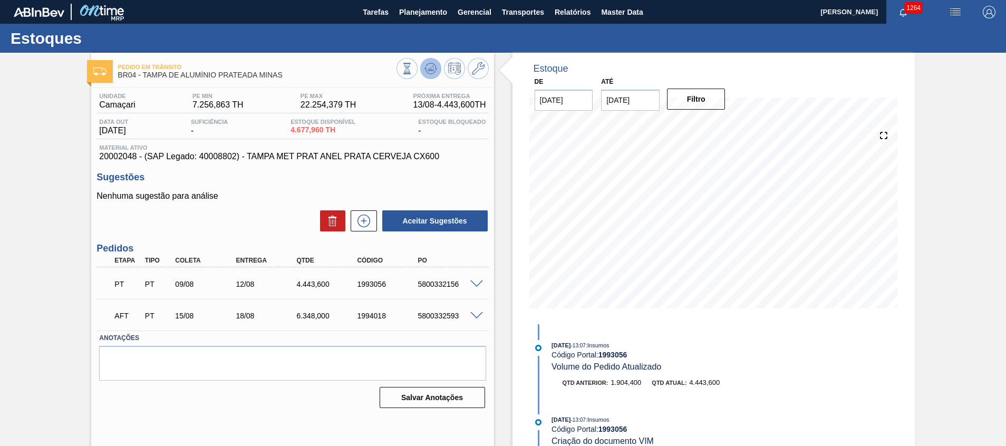
click at [432, 69] on icon at bounding box center [432, 68] width 1 height 4
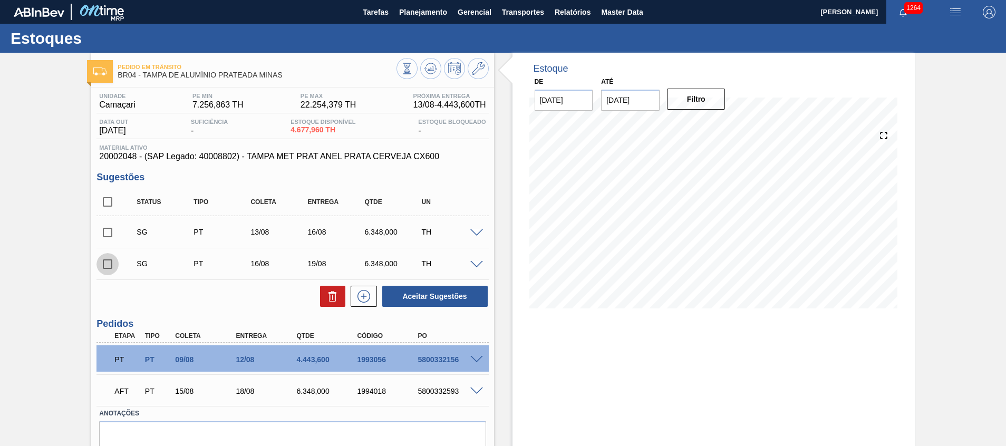
click at [115, 266] on input "checkbox" at bounding box center [107, 264] width 22 height 22
click at [450, 295] on button "Aceitar Sugestões" at bounding box center [434, 296] width 105 height 21
checkbox input "false"
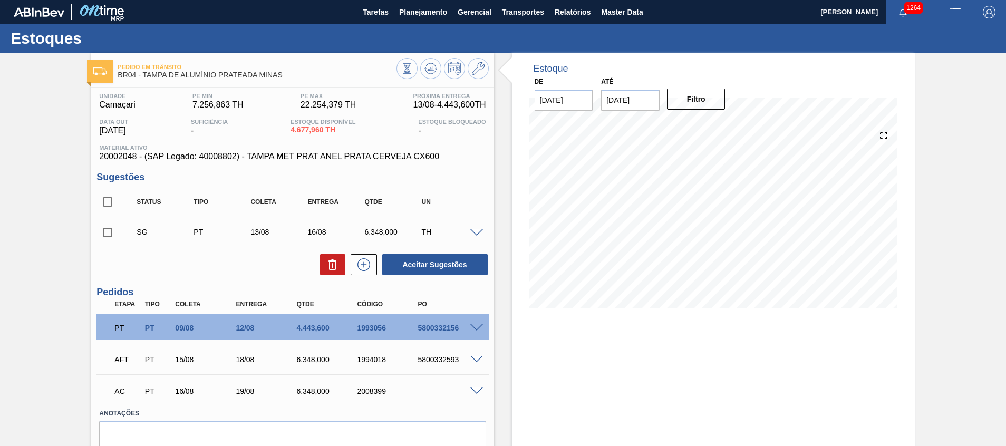
click at [474, 393] on span at bounding box center [476, 391] width 13 height 8
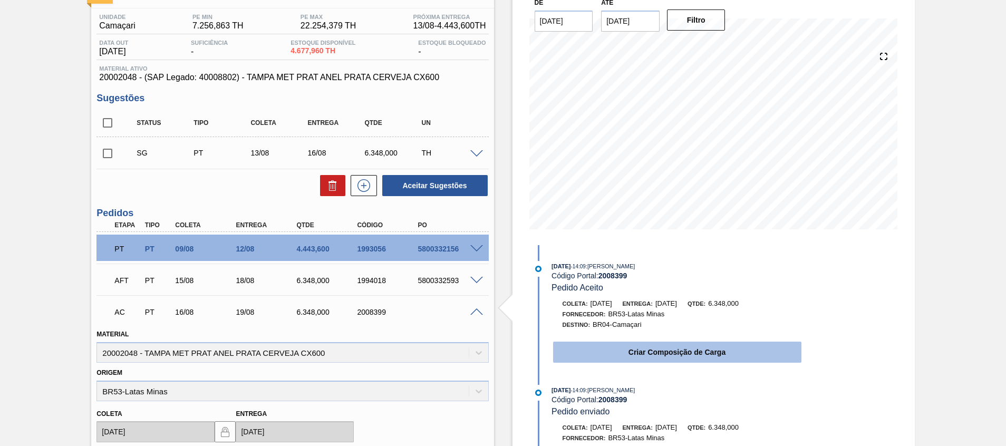
click at [601, 351] on button "Criar Composição de Carga" at bounding box center [677, 352] width 248 height 21
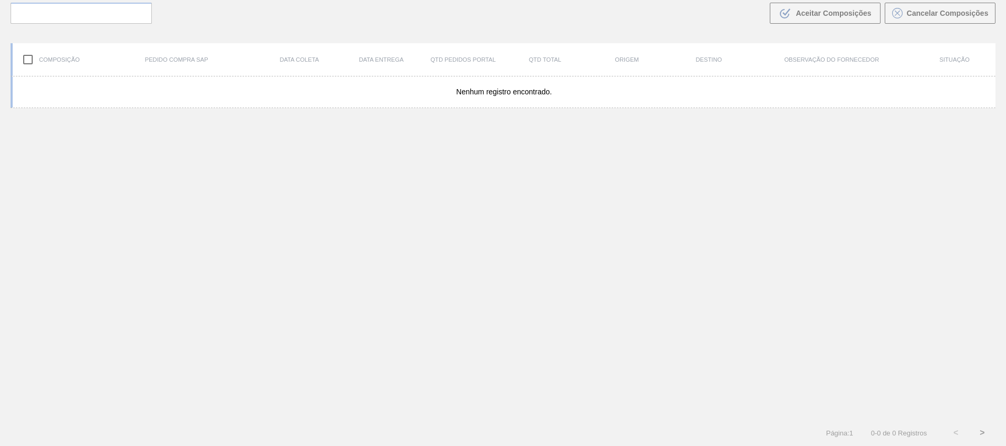
scroll to position [76, 0]
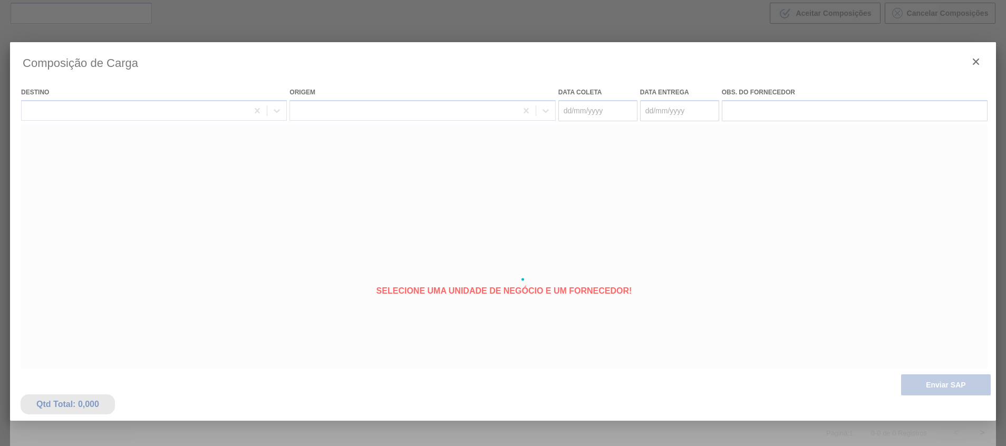
type coleta "[DATE]"
type entrega "19/08/2025"
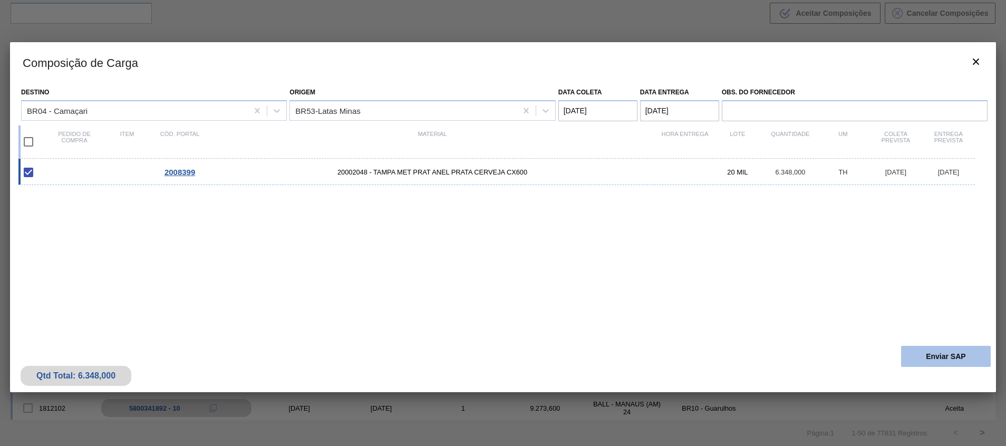
click at [949, 358] on button "Enviar SAP" at bounding box center [946, 356] width 90 height 21
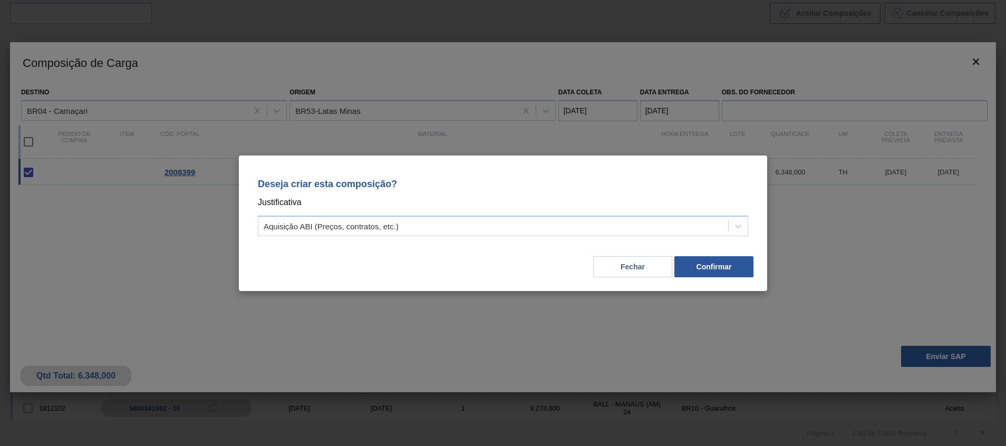
click at [655, 239] on div "Deseja criar esta composição? Justificativa Aquisição ABI (Preços, contratos, e…" at bounding box center [502, 205] width 503 height 74
click at [646, 219] on div "Aquisição ABI (Preços, contratos, etc.)" at bounding box center [493, 225] width 470 height 15
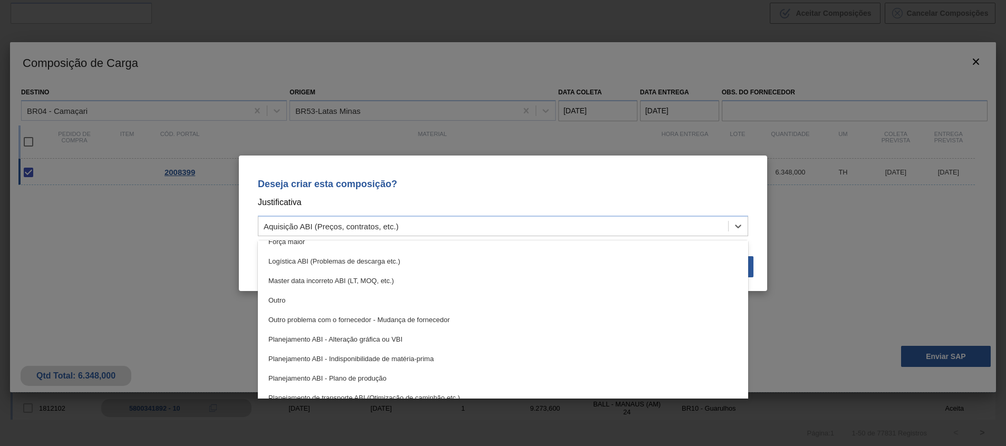
scroll to position [39, 0]
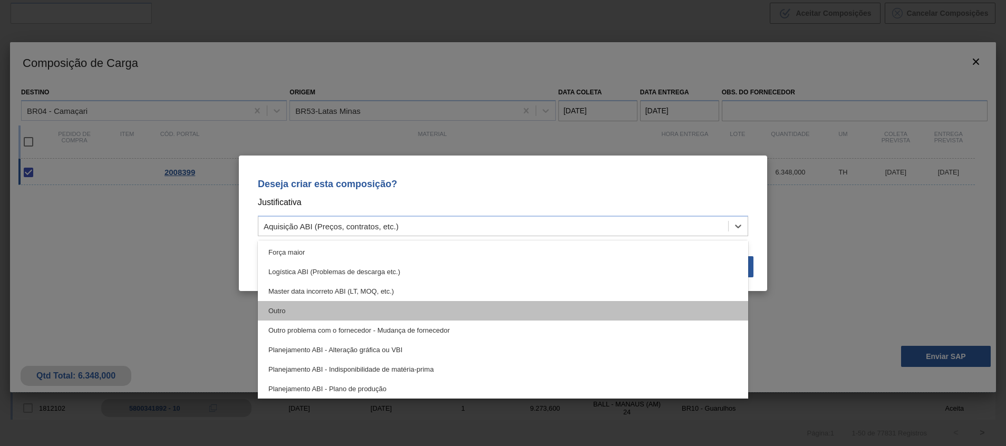
click at [593, 312] on div "Outro" at bounding box center [503, 311] width 490 height 20
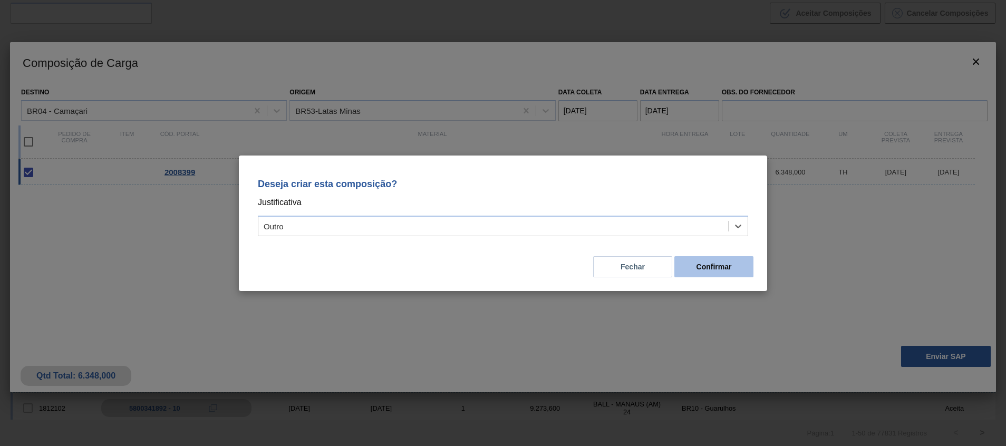
click at [714, 274] on button "Confirmar" at bounding box center [713, 266] width 79 height 21
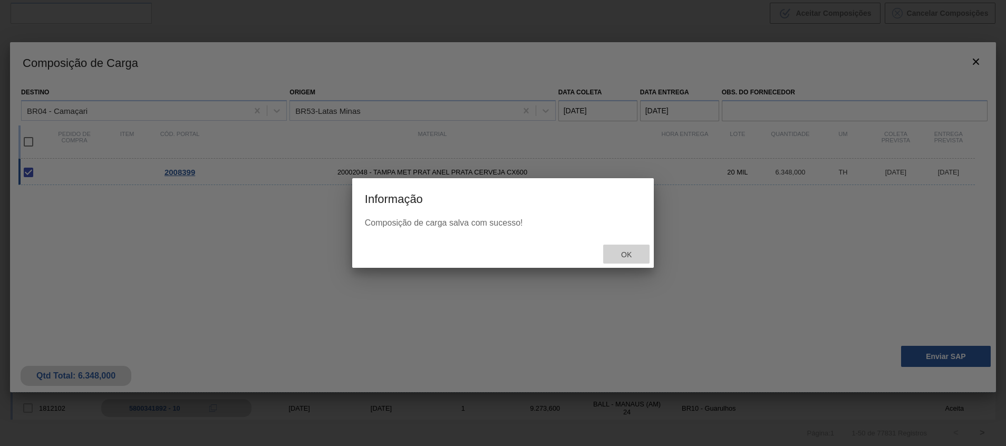
click at [626, 253] on span "Ok" at bounding box center [626, 254] width 27 height 8
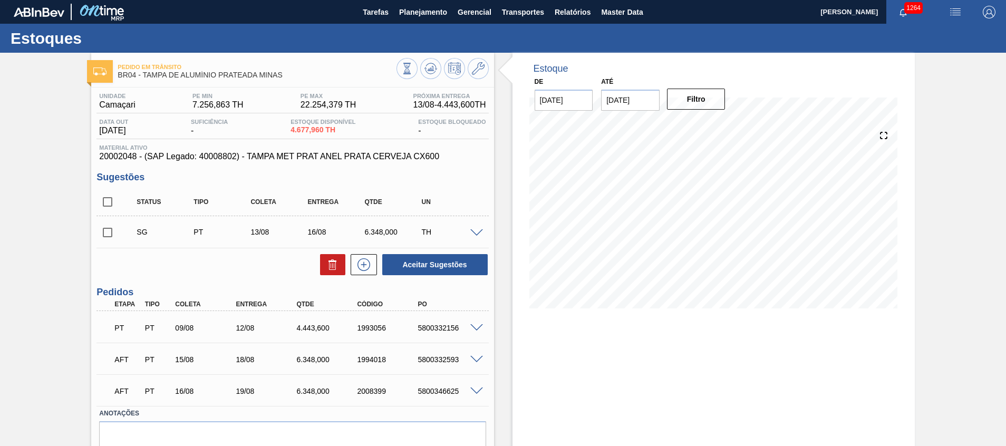
click at [433, 388] on div "5800346625" at bounding box center [449, 391] width 68 height 8
copy div "5800346625"
click at [105, 203] on input "checkbox" at bounding box center [107, 202] width 22 height 22
checkbox input "true"
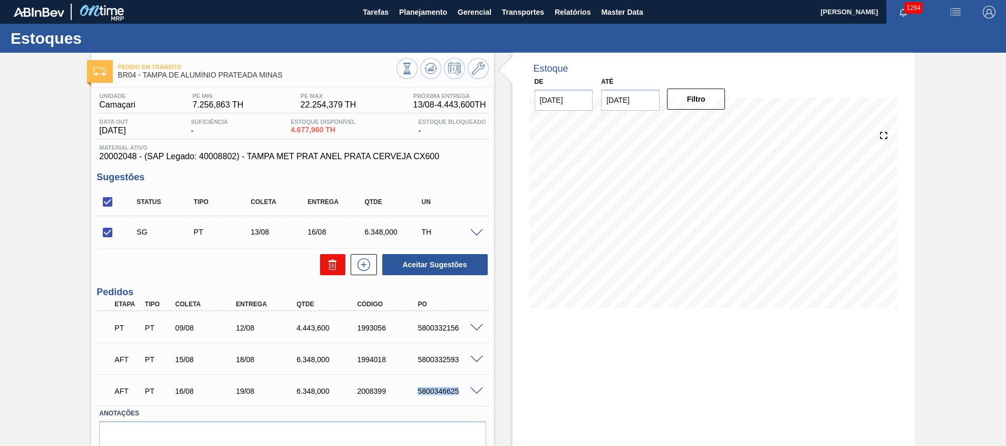
click at [0, 0] on icon at bounding box center [0, 0] width 0 height 0
checkbox input "false"
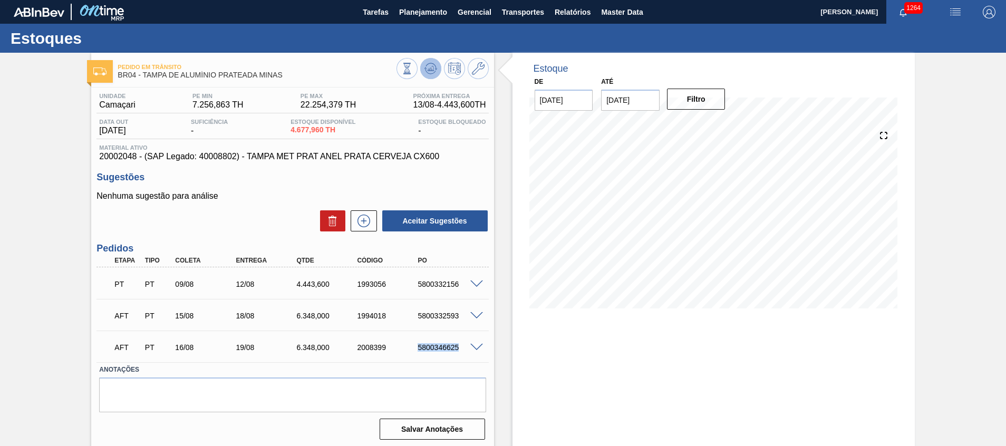
click at [413, 69] on icon at bounding box center [407, 69] width 12 height 12
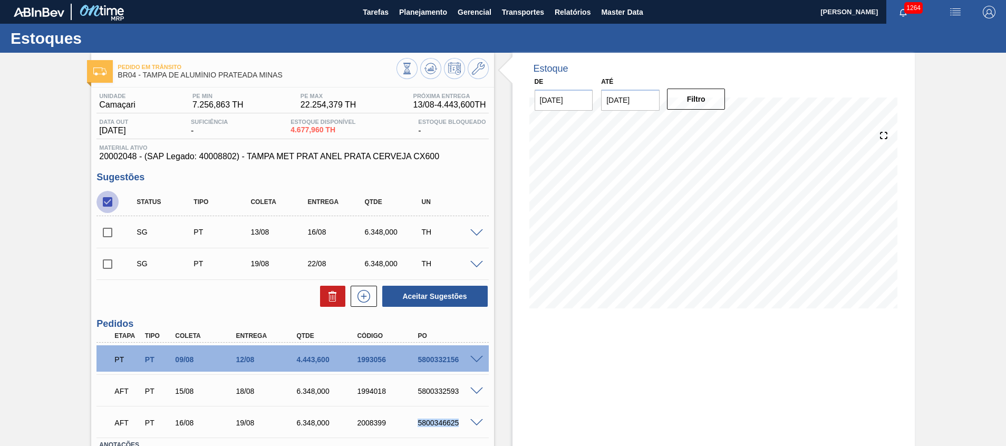
click at [106, 196] on input "checkbox" at bounding box center [107, 202] width 22 height 22
checkbox input "true"
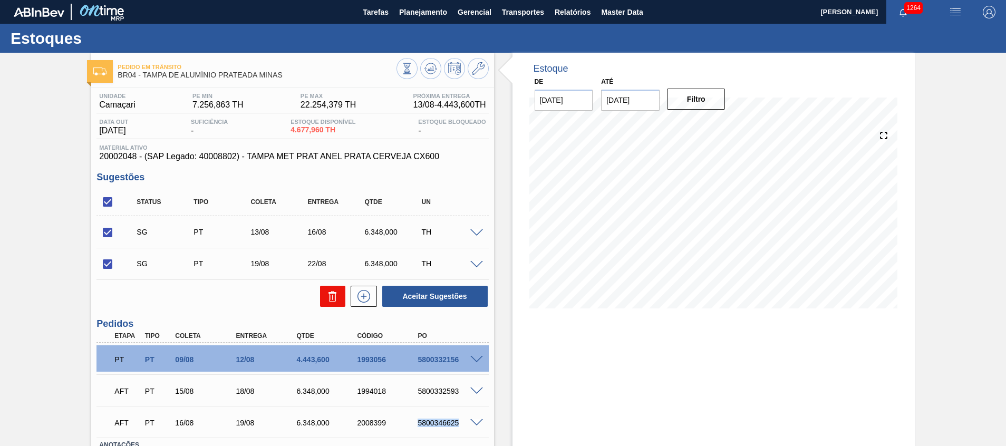
click at [0, 0] on icon at bounding box center [0, 0] width 0 height 0
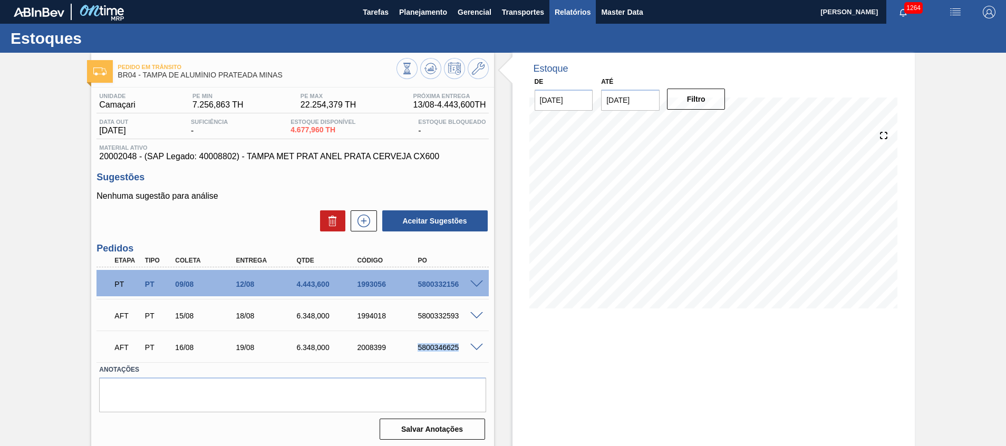
click at [572, 8] on span "Relatórios" at bounding box center [573, 12] width 36 height 13
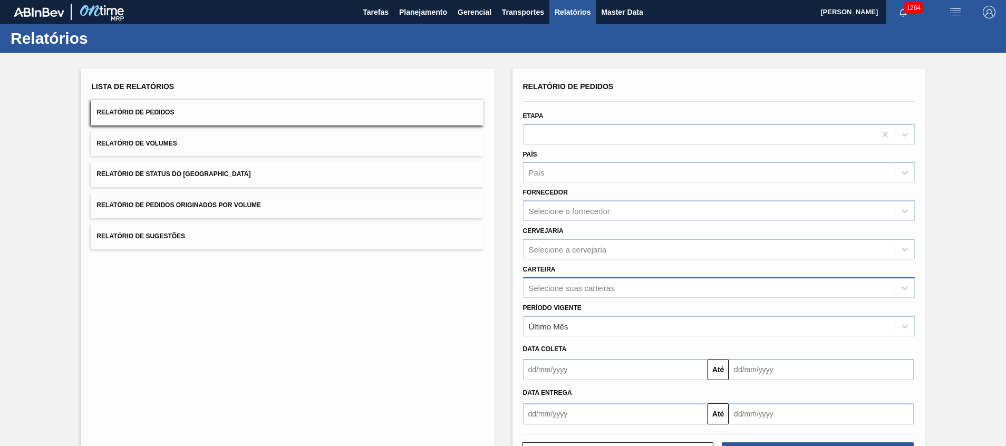
click at [573, 290] on div "Selecione suas carteiras" at bounding box center [719, 287] width 392 height 21
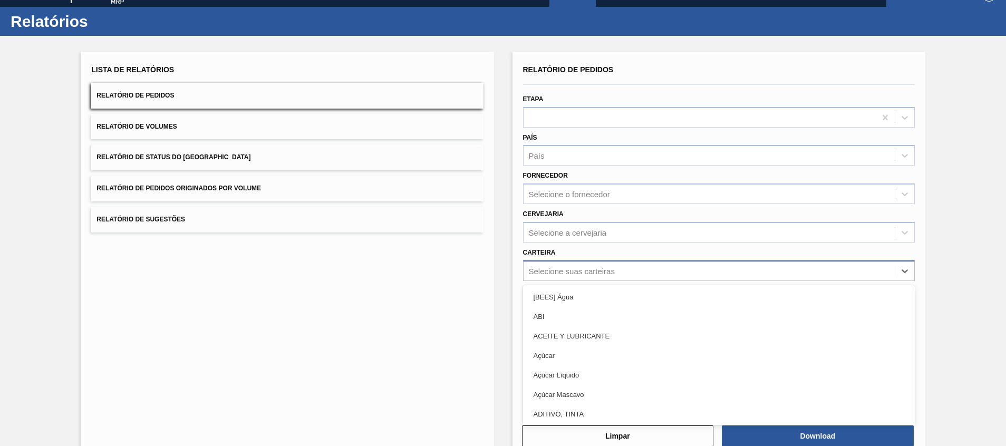
scroll to position [18, 0]
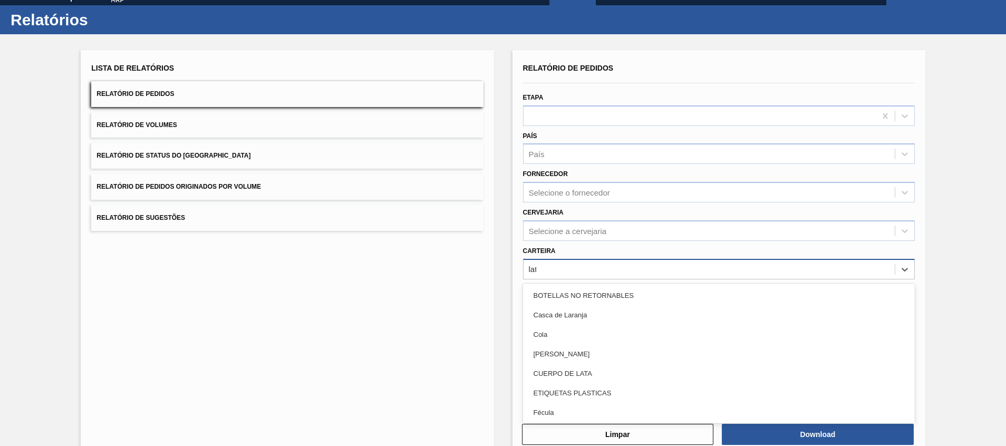
type input "lata"
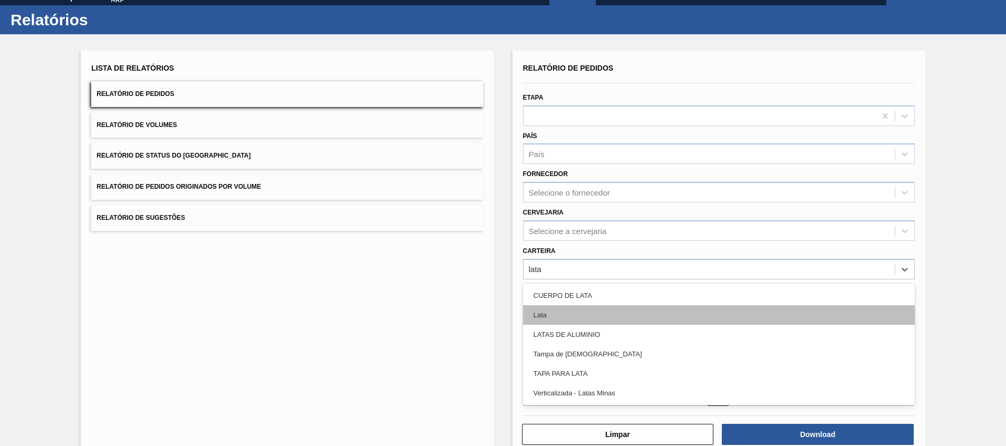
click at [574, 309] on div "Lata" at bounding box center [719, 315] width 392 height 20
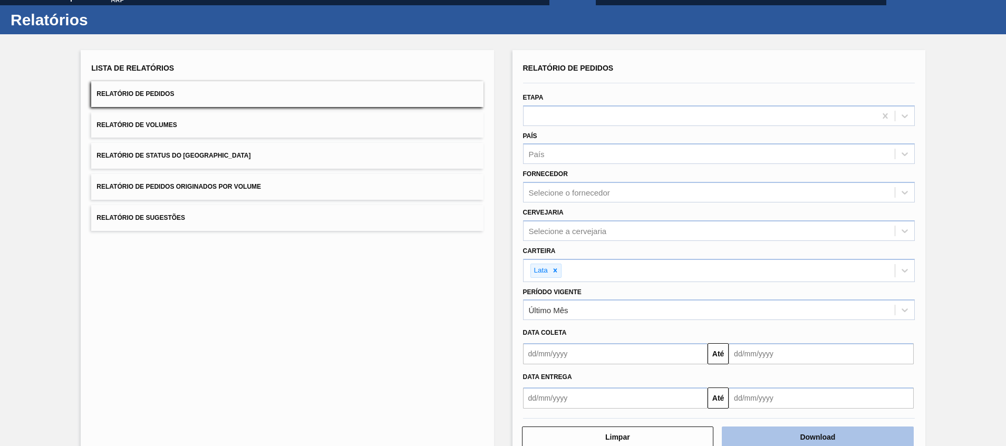
click at [823, 433] on button "Download" at bounding box center [818, 436] width 192 height 21
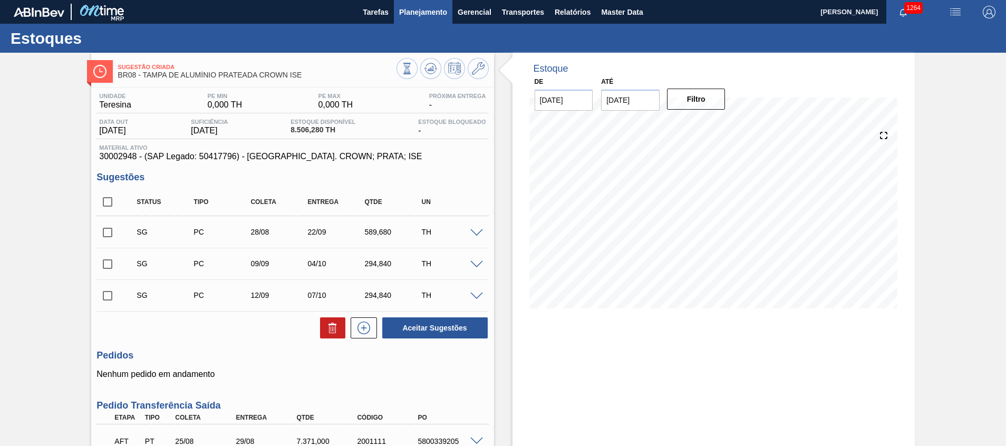
click at [434, 6] on span "Planejamento" at bounding box center [423, 12] width 48 height 13
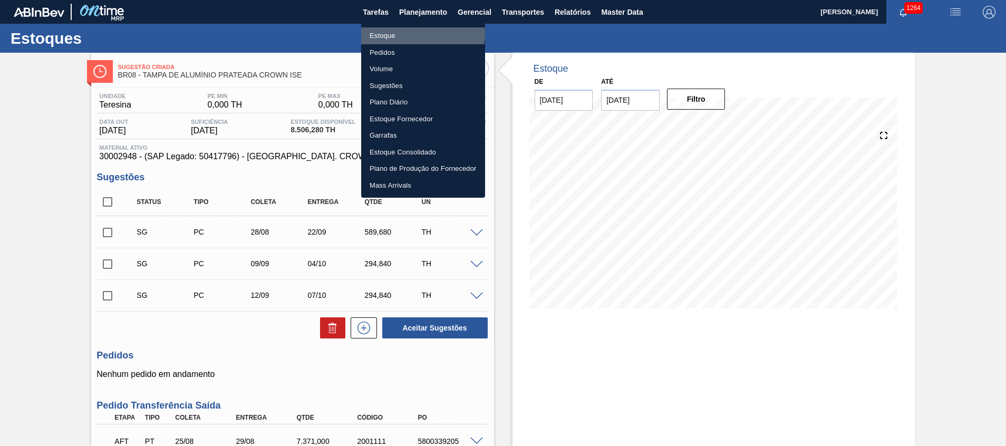
click at [413, 34] on li "Estoque" at bounding box center [423, 35] width 124 height 17
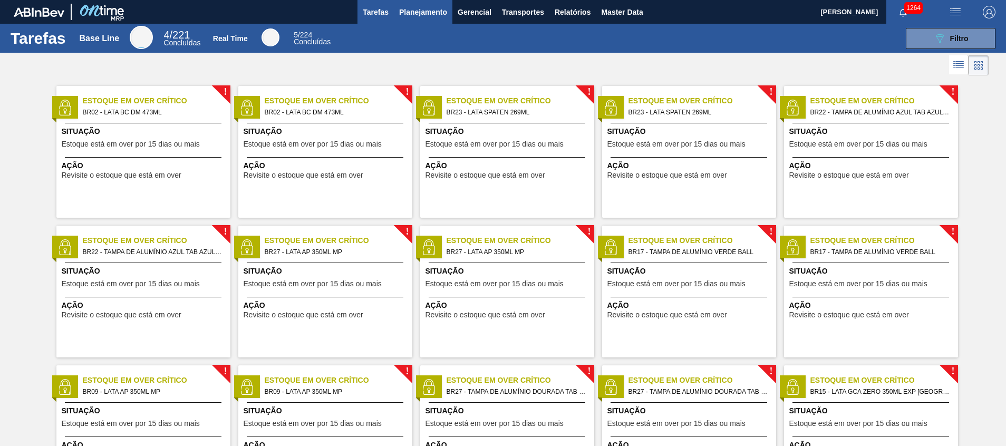
click at [431, 23] on button "Planejamento" at bounding box center [423, 12] width 59 height 24
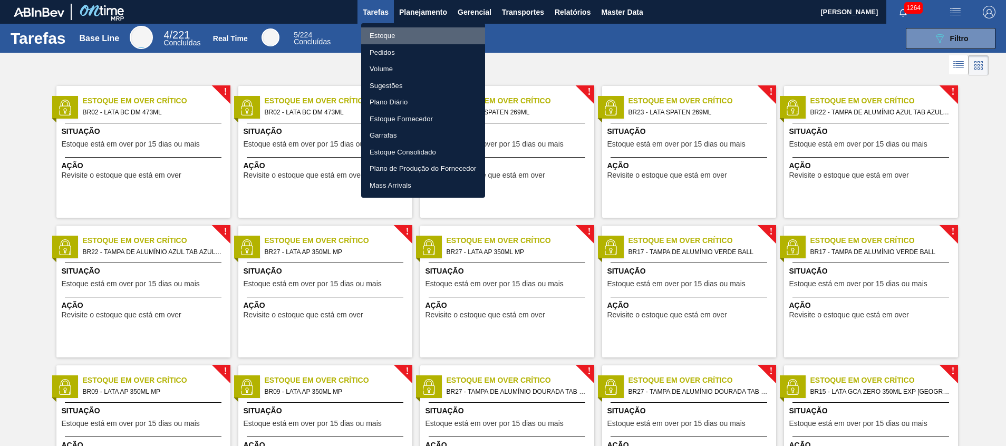
click at [423, 38] on li "Estoque" at bounding box center [423, 35] width 124 height 17
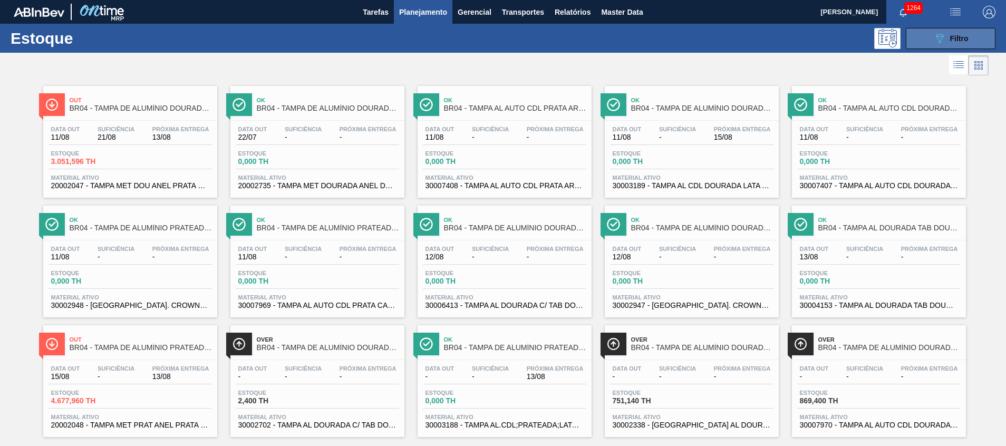
click at [956, 37] on span "Filtro" at bounding box center [959, 38] width 18 height 8
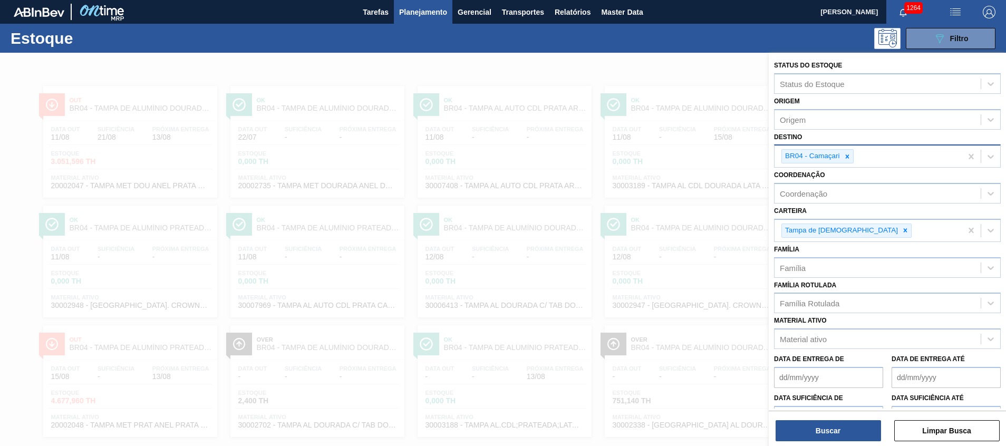
click at [879, 151] on div "BR04 - Camaçari" at bounding box center [867, 156] width 187 height 22
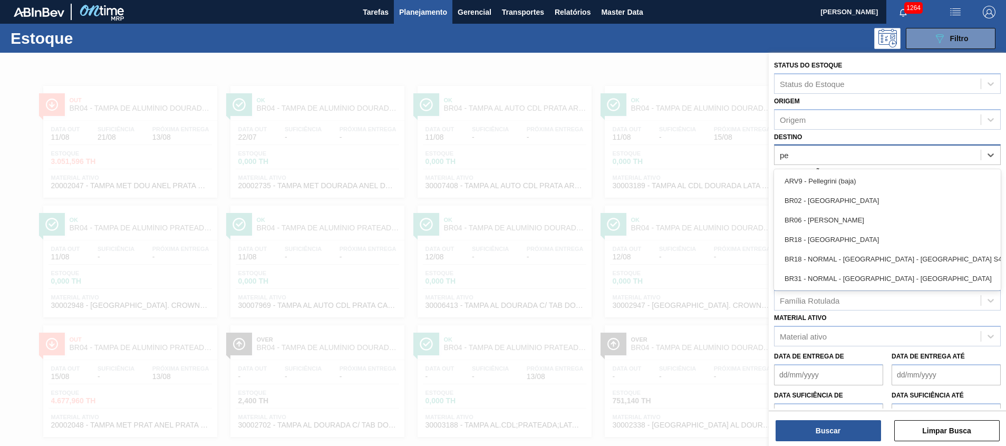
type input "per"
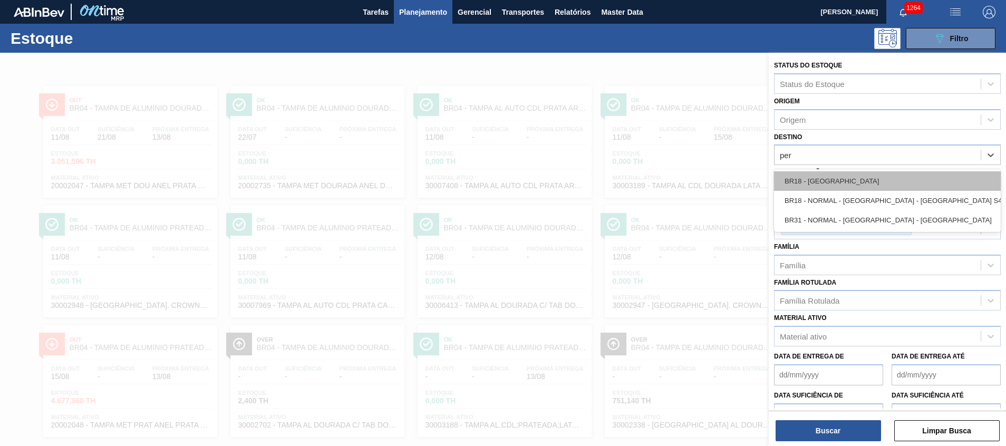
click at [868, 176] on div "BR18 - [GEOGRAPHIC_DATA]" at bounding box center [887, 181] width 227 height 20
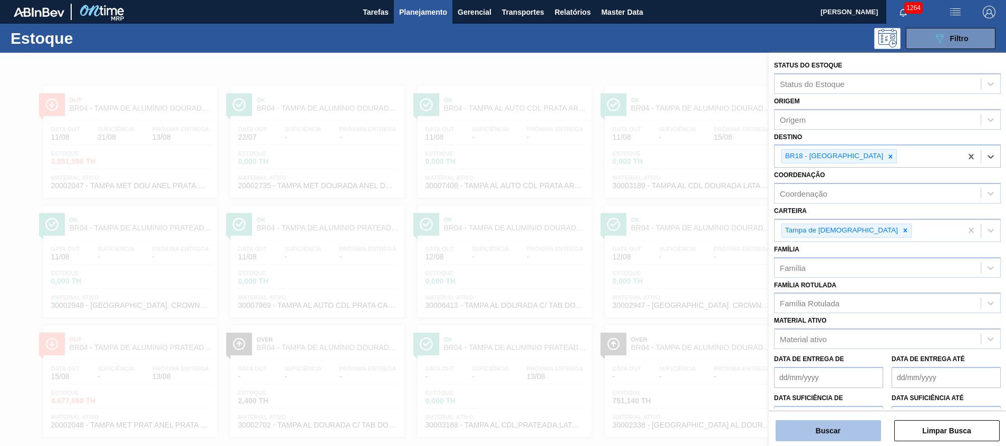
click at [807, 430] on button "Buscar" at bounding box center [827, 430] width 105 height 21
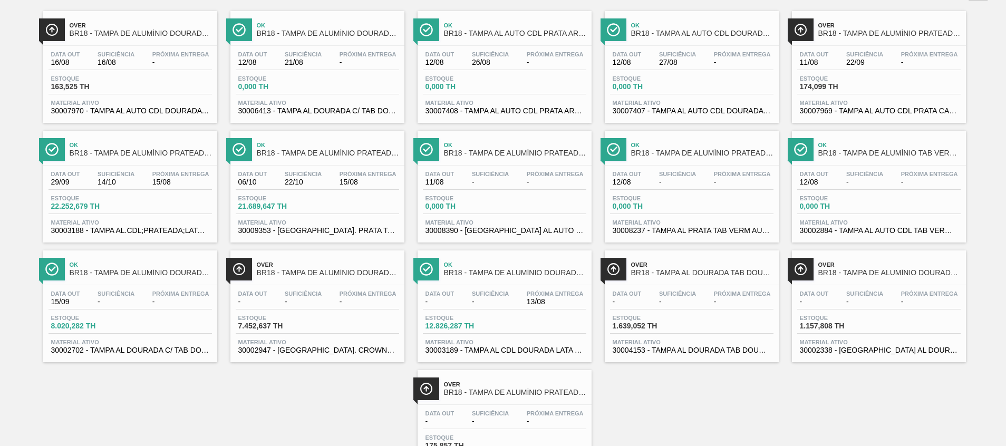
scroll to position [137, 0]
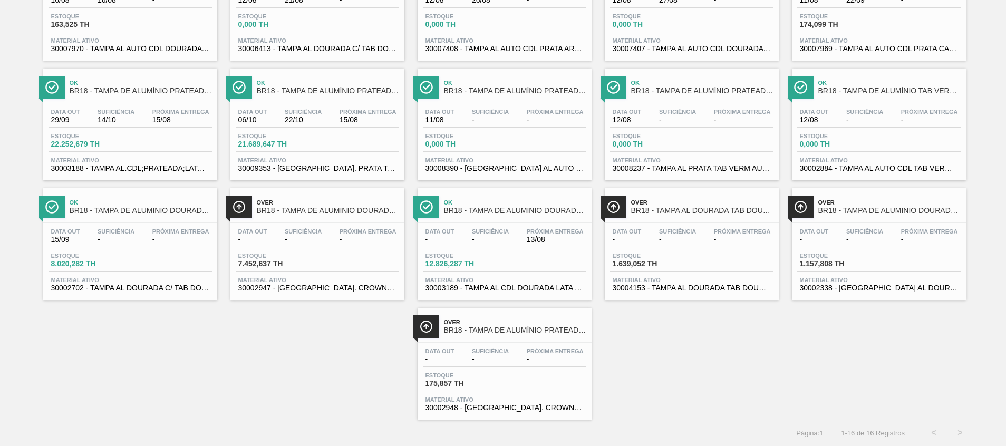
click at [500, 197] on div "Ok BR18 - TAMPA DE ALUMÍNIO DOURADA BALL CDL" at bounding box center [515, 207] width 142 height 24
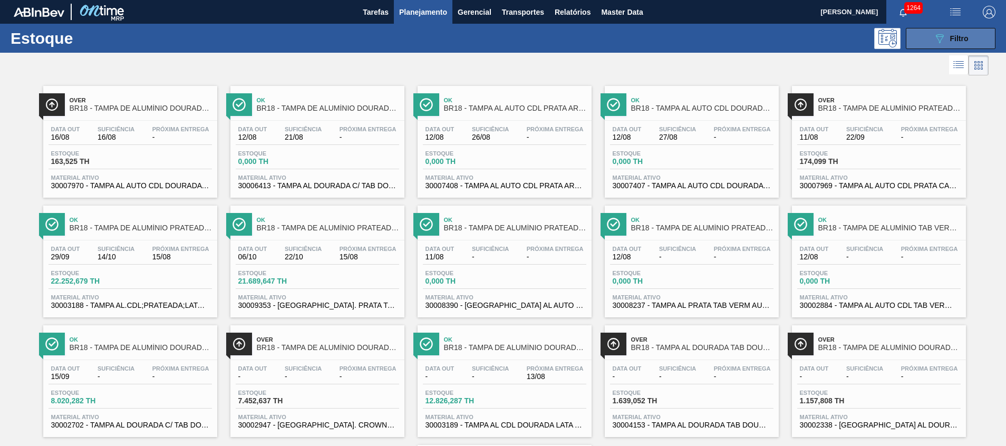
click at [923, 41] on button "089F7B8B-B2A5-4AFE-B5C0-19BA573D28AC Filtro" at bounding box center [951, 38] width 90 height 21
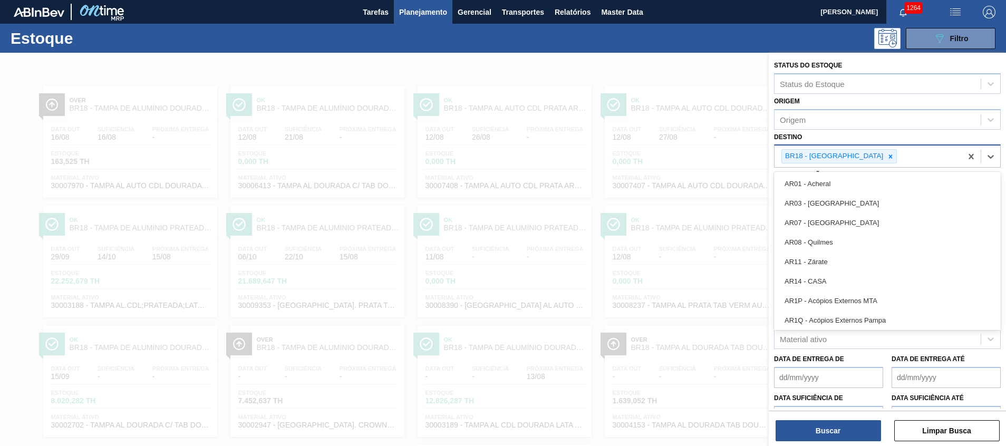
click at [848, 159] on div "BR18 - [GEOGRAPHIC_DATA]" at bounding box center [833, 156] width 103 height 13
click at [885, 158] on div at bounding box center [891, 156] width 12 height 13
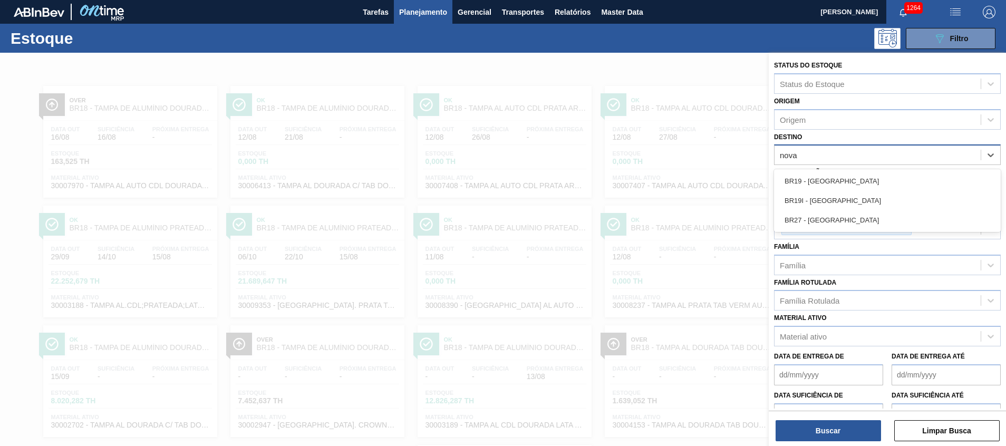
type input "nova ri"
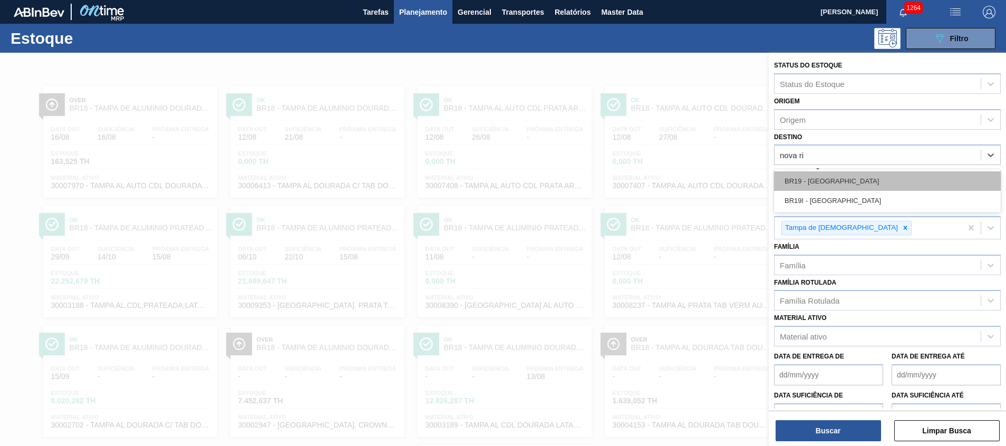
click at [840, 176] on div "BR19 - [GEOGRAPHIC_DATA]" at bounding box center [887, 181] width 227 height 20
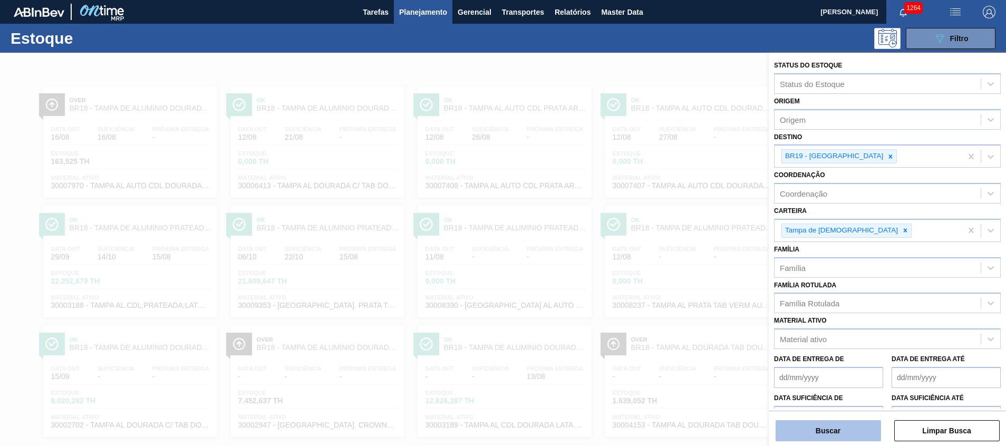
click at [798, 421] on button "Buscar" at bounding box center [827, 430] width 105 height 21
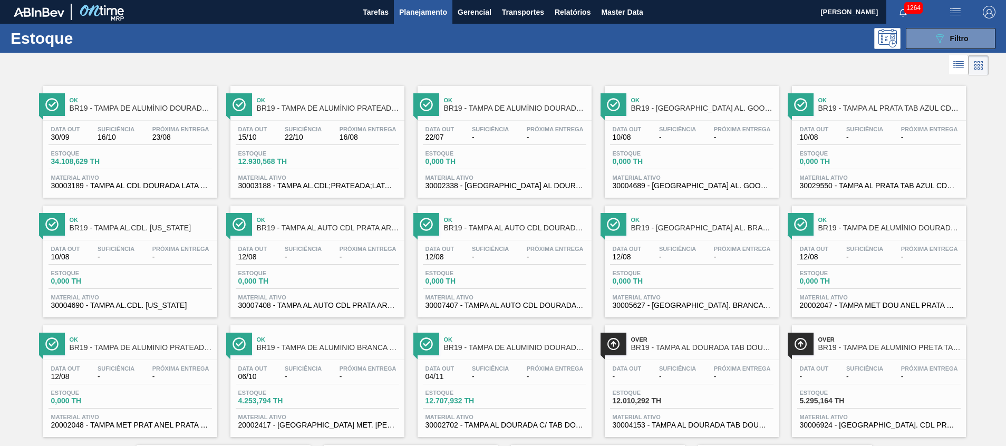
click at [366, 185] on span "30003188 - TAMPA AL.CDL;PRATEADA;LATA-AUTOMATICA;" at bounding box center [317, 186] width 158 height 8
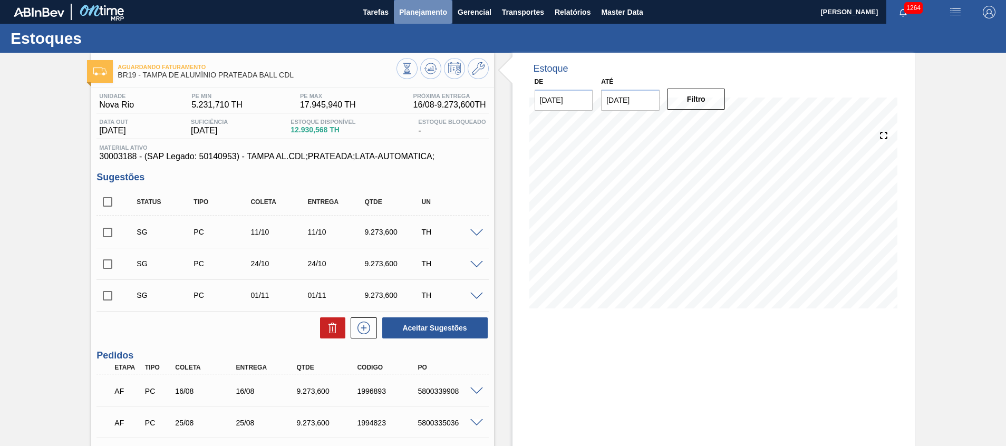
click at [413, 18] on button "Planejamento" at bounding box center [423, 12] width 59 height 24
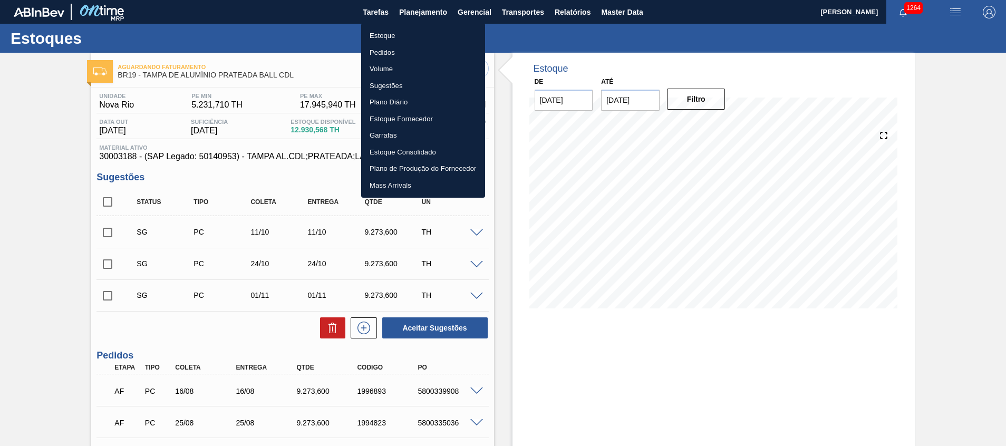
click at [399, 26] on ul "Estoque Pedidos Volume Sugestões Plano Diário Estoque Fornecedor Garrafas Estoq…" at bounding box center [423, 110] width 124 height 174
click at [398, 32] on li "Estoque" at bounding box center [423, 35] width 124 height 17
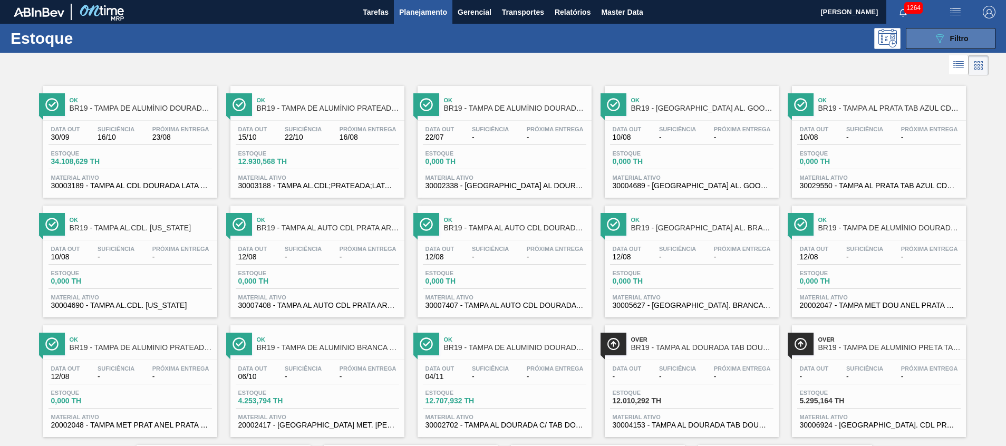
click at [939, 37] on icon "089F7B8B-B2A5-4AFE-B5C0-19BA573D28AC" at bounding box center [939, 38] width 13 height 13
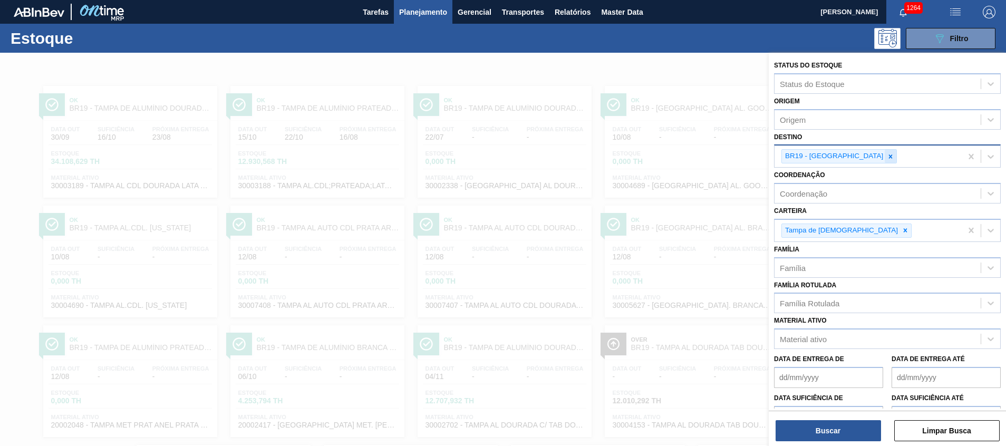
click at [887, 157] on icon at bounding box center [890, 156] width 7 height 7
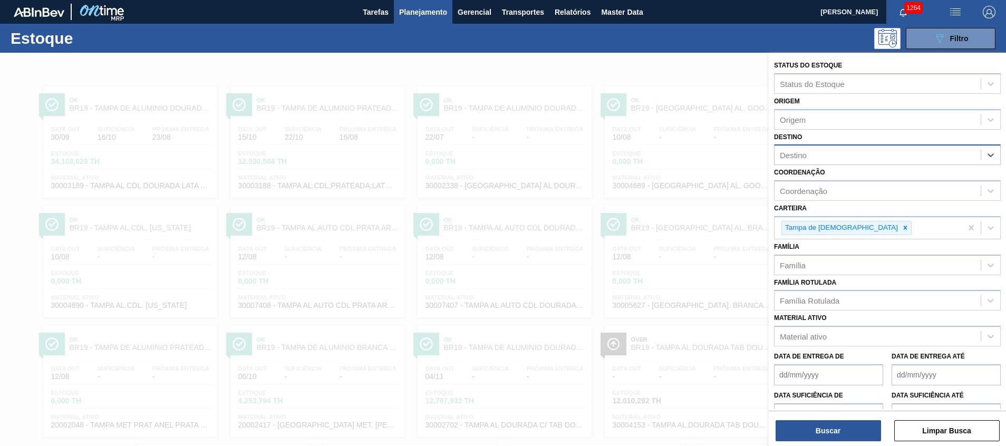
type input "a"
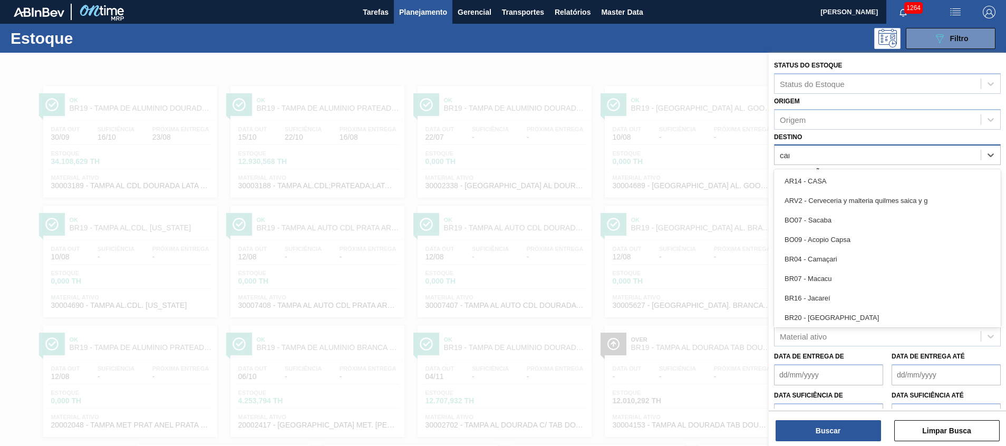
type input "cama"
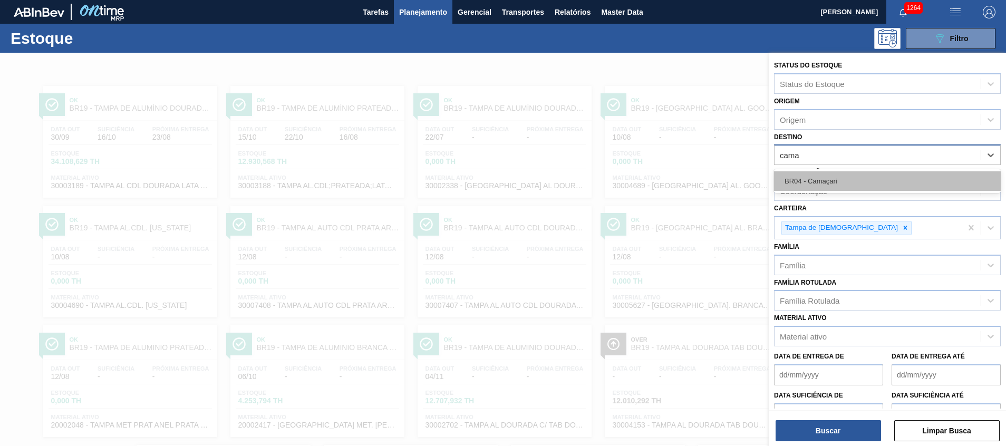
click at [820, 180] on div "BR04 - Camaçari" at bounding box center [887, 181] width 227 height 20
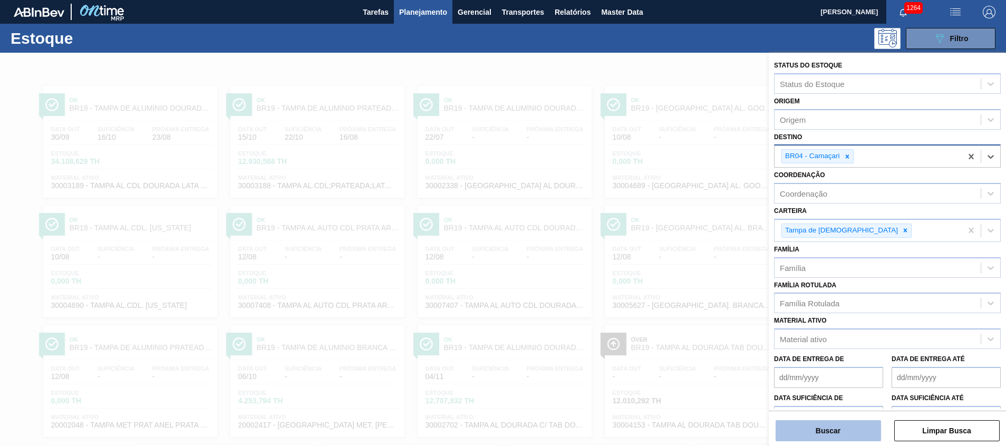
click at [800, 424] on button "Buscar" at bounding box center [827, 430] width 105 height 21
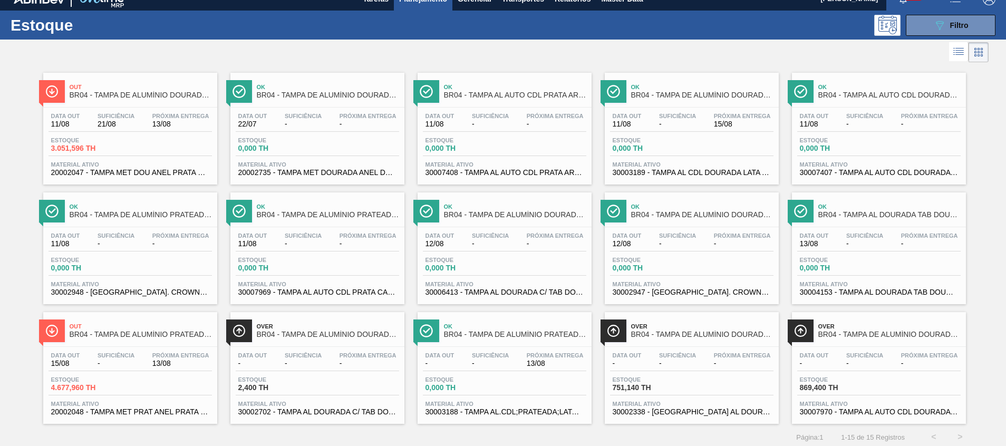
scroll to position [17, 0]
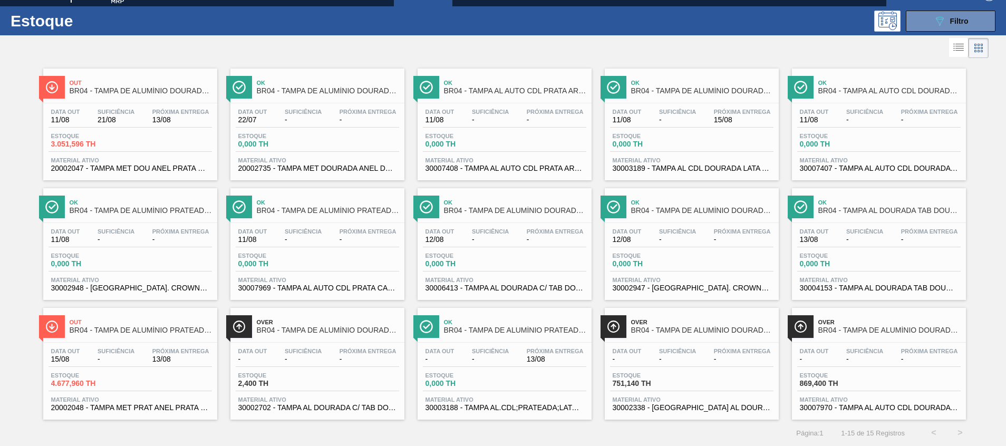
click at [128, 103] on div "Data out 11/08 Suficiência 21/08 Próxima Entrega 13/08 Estoque 3.051,596 TH Mat…" at bounding box center [130, 139] width 174 height 72
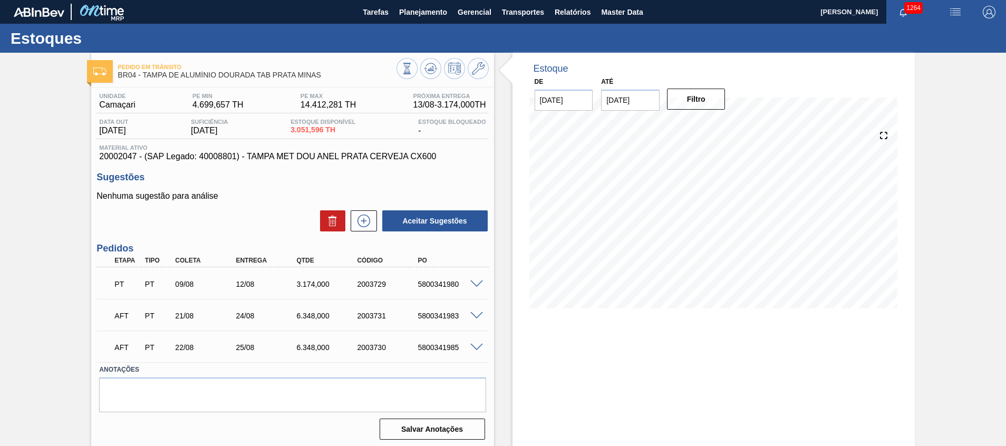
click at [474, 286] on span at bounding box center [476, 284] width 13 height 8
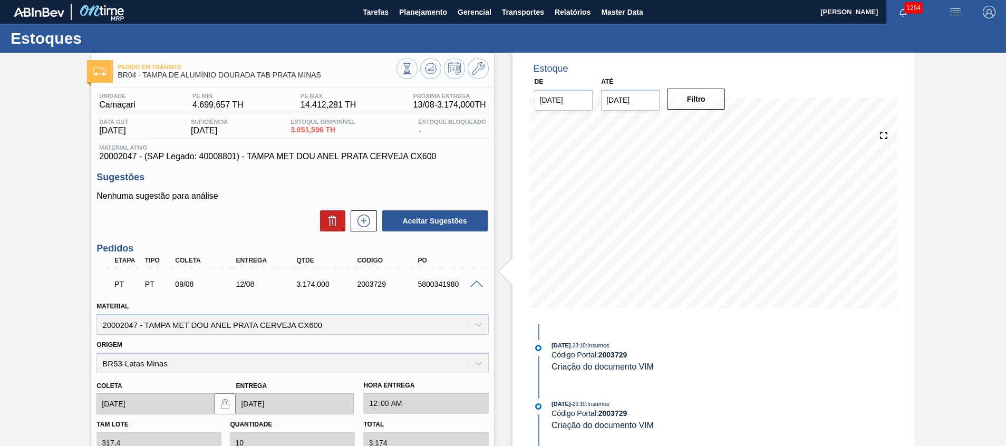
click at [434, 285] on div "5800341980" at bounding box center [449, 284] width 68 height 8
copy div "5800341980"
